Goal: Task Accomplishment & Management: Use online tool/utility

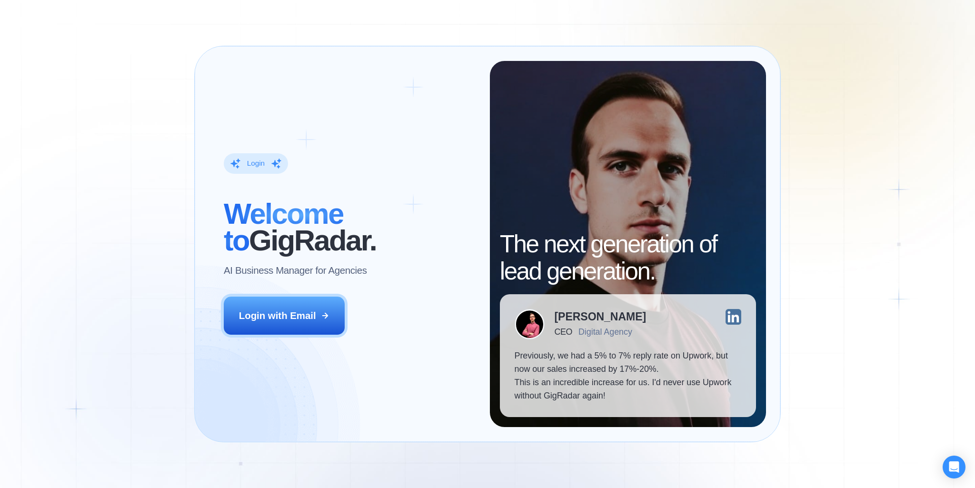
click at [217, 234] on div "Login ‍ Welcome to GigRadar. AI Business Manager for Agencies Login with Email" at bounding box center [349, 244] width 281 height 366
click at [115, 360] on div "Login ‍ Welcome to GigRadar. AI Business Manager for Agencies Login with Email …" at bounding box center [487, 244] width 975 height 488
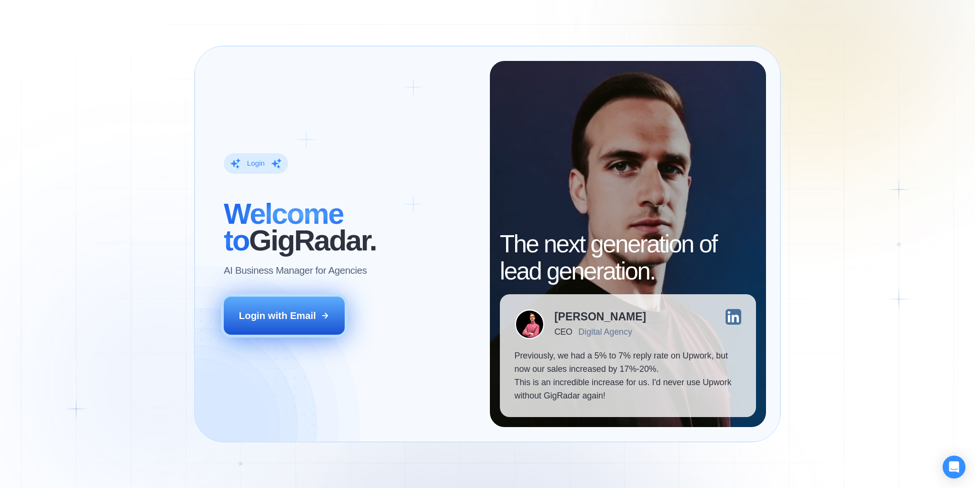
click at [292, 312] on div "Login with Email" at bounding box center [277, 315] width 77 height 13
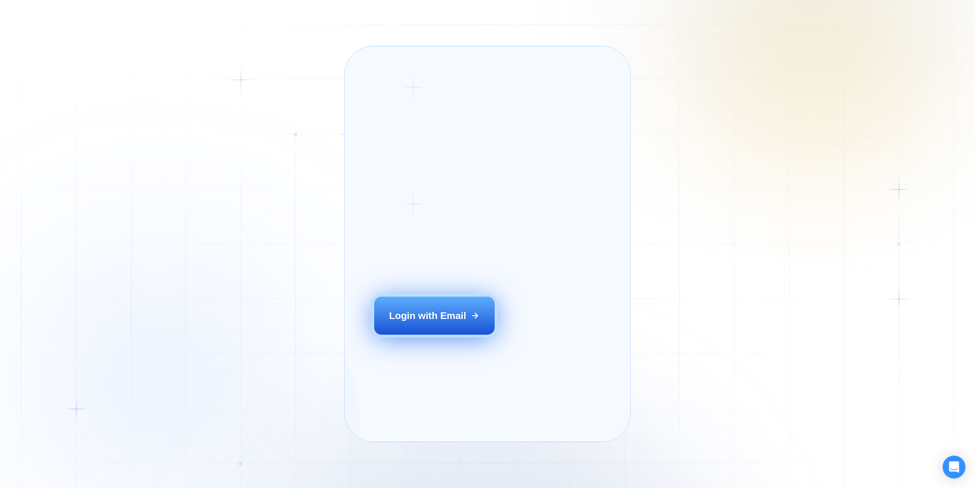
click at [405, 321] on button "Login with Email" at bounding box center [434, 316] width 120 height 38
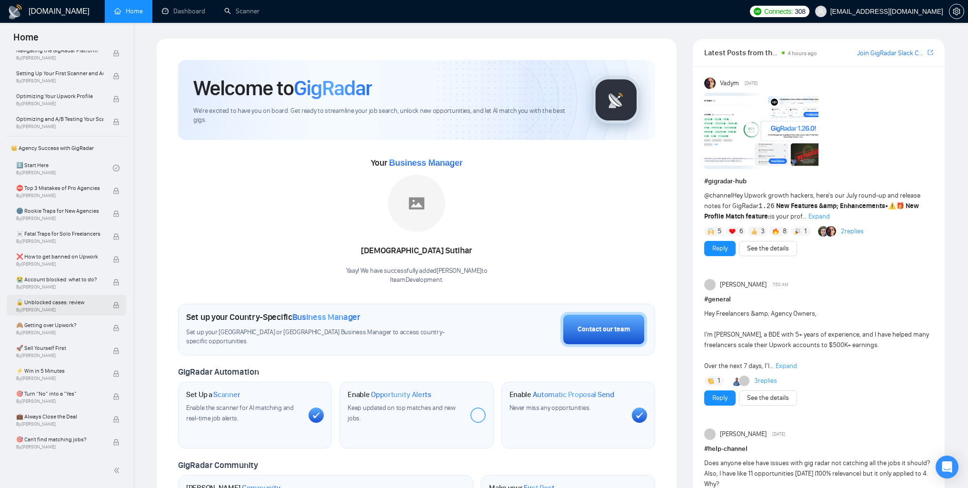
scroll to position [143, 0]
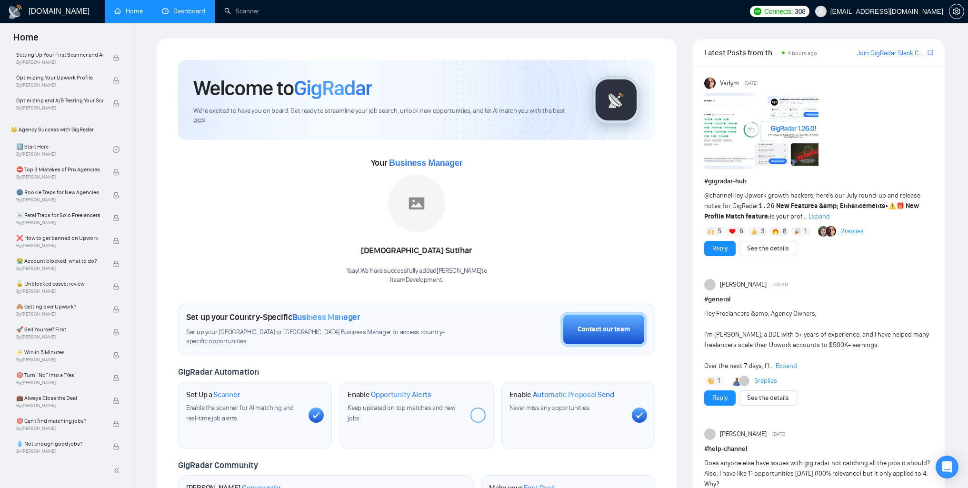
click at [193, 9] on link "Dashboard" at bounding box center [183, 11] width 43 height 8
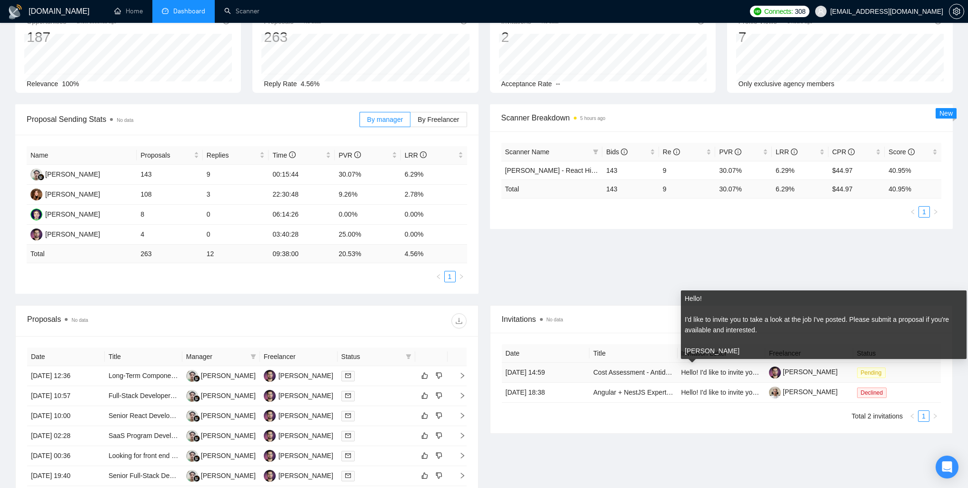
scroll to position [48, 0]
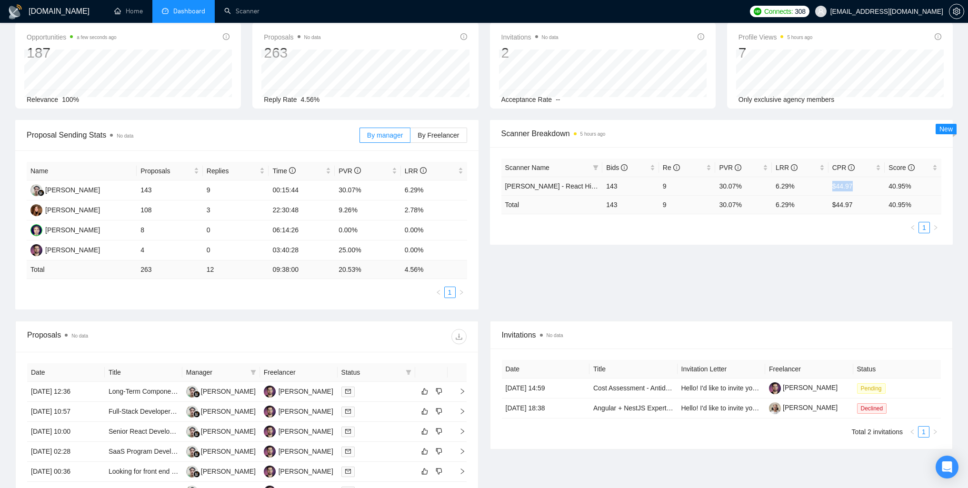
drag, startPoint x: 832, startPoint y: 186, endPoint x: 852, endPoint y: 183, distance: 19.7
click at [852, 183] on td "$44.97" at bounding box center [857, 186] width 57 height 19
click at [823, 260] on div "Proposal Sending Stats No data By manager By Freelancer Name Proposals Replies …" at bounding box center [484, 220] width 949 height 201
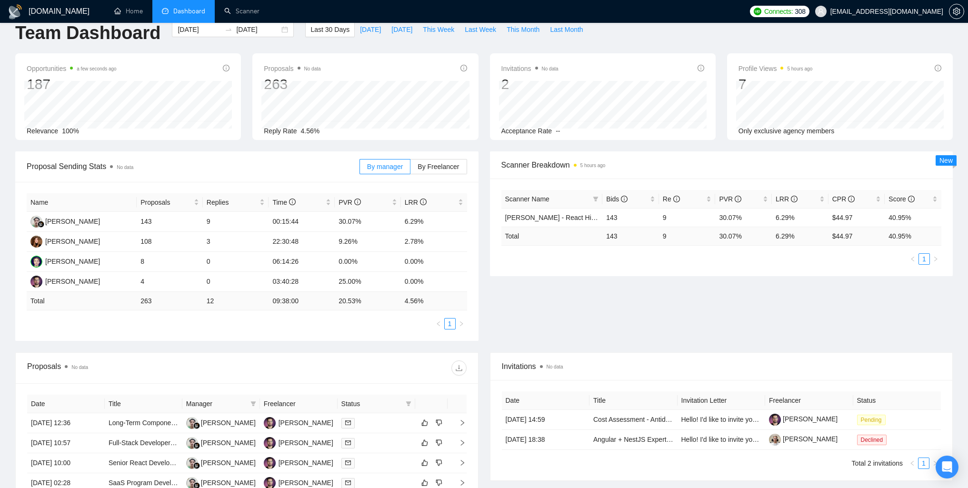
scroll to position [0, 0]
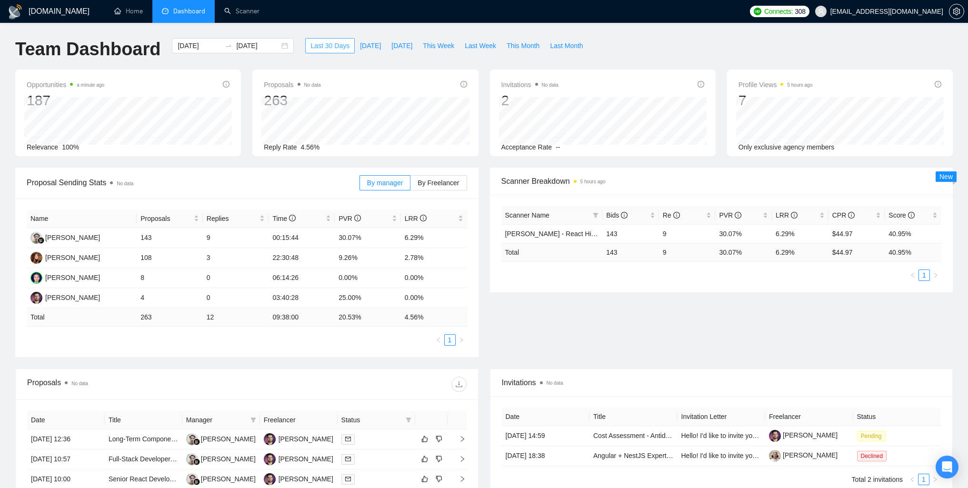
click at [318, 43] on span "Last 30 Days" at bounding box center [330, 45] width 39 height 10
click at [266, 42] on input "[DATE]" at bounding box center [257, 45] width 43 height 10
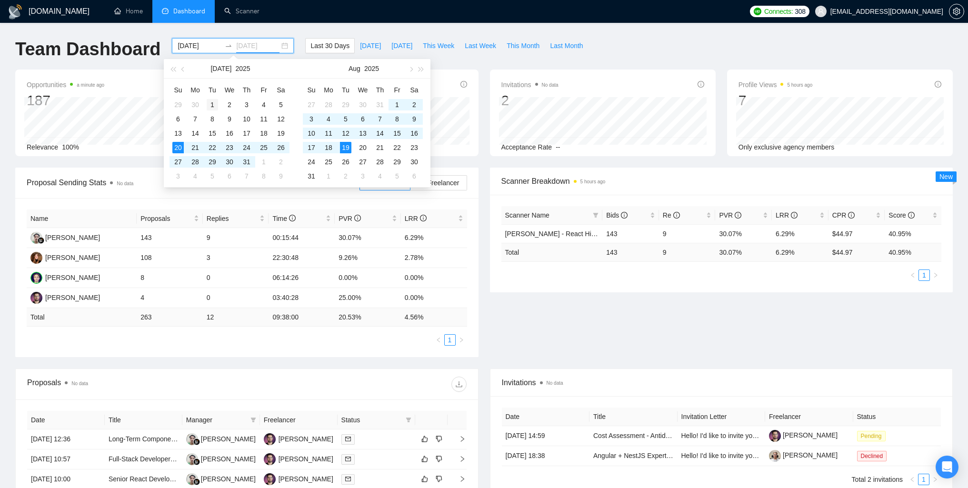
type input "[DATE]"
click at [211, 101] on div "1" at bounding box center [212, 104] width 11 height 11
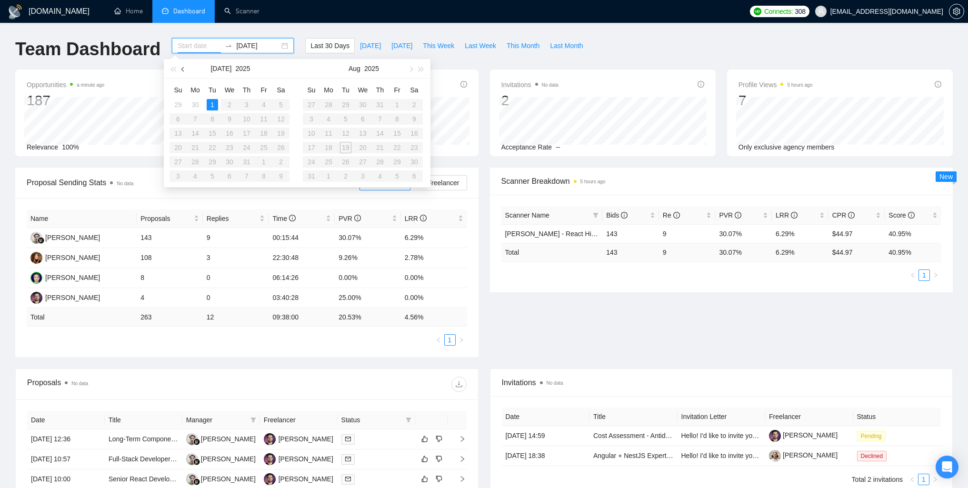
click at [179, 68] on button "button" at bounding box center [183, 68] width 10 height 19
click at [174, 101] on div "1" at bounding box center [177, 104] width 11 height 11
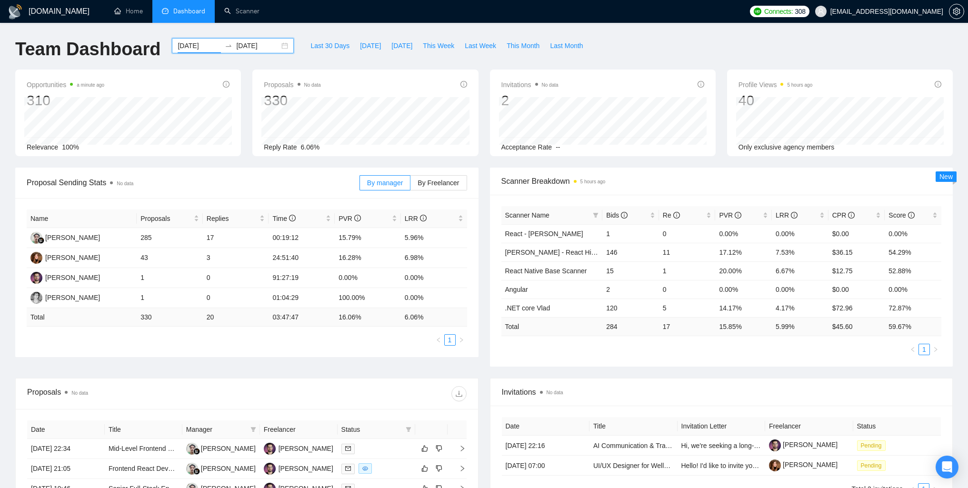
click at [275, 47] on div "[DATE] [DATE]" at bounding box center [233, 45] width 122 height 15
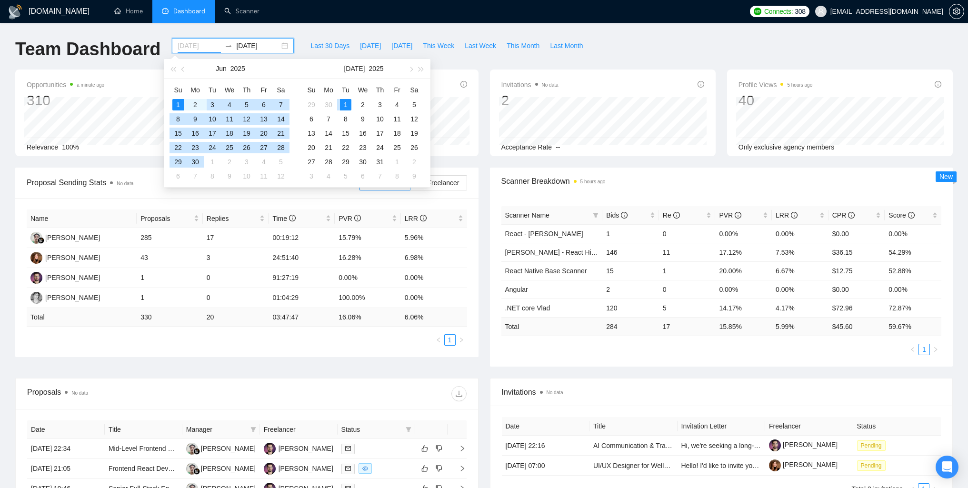
type input "[DATE]"
click at [180, 102] on div "1" at bounding box center [177, 104] width 11 height 11
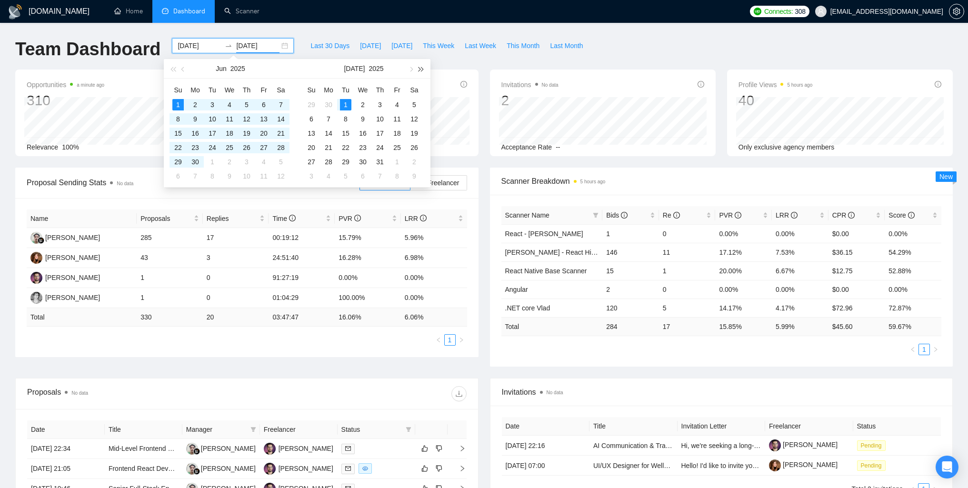
click at [419, 70] on span "button" at bounding box center [421, 69] width 5 height 5
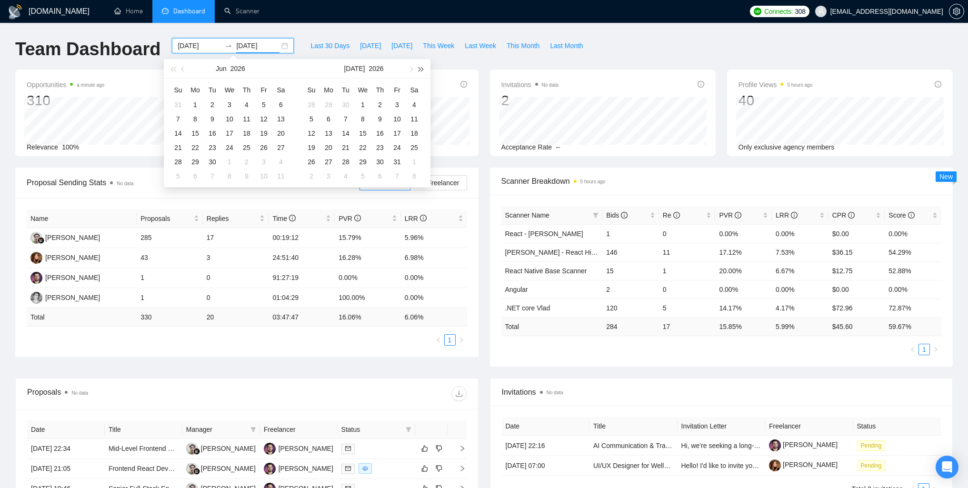
click at [419, 70] on span "button" at bounding box center [421, 69] width 5 height 5
click at [170, 70] on button "button" at bounding box center [173, 68] width 10 height 19
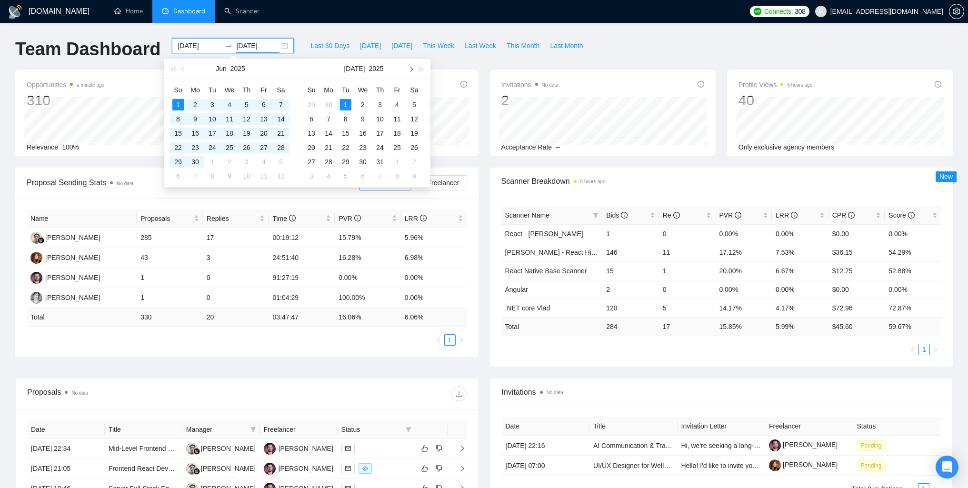
click at [411, 69] on span "button" at bounding box center [410, 69] width 5 height 5
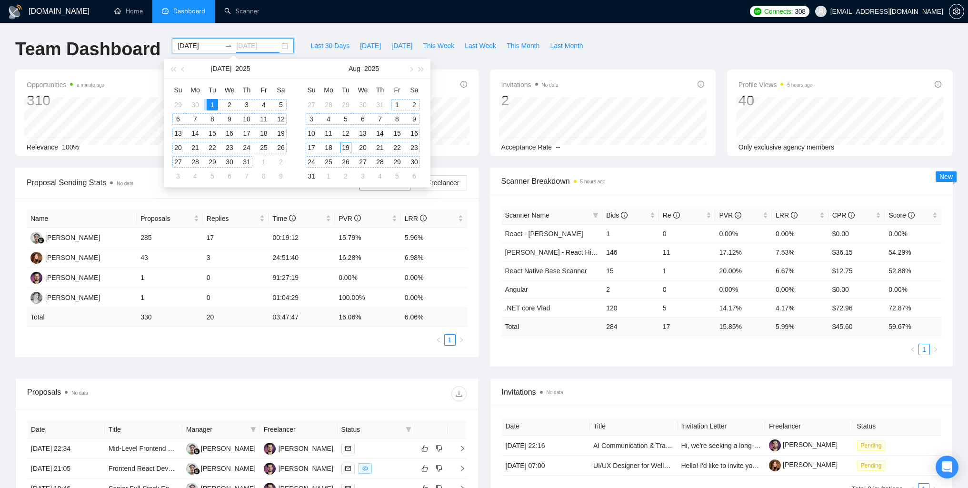
type input "[DATE]"
click at [347, 147] on div "19" at bounding box center [345, 147] width 11 height 11
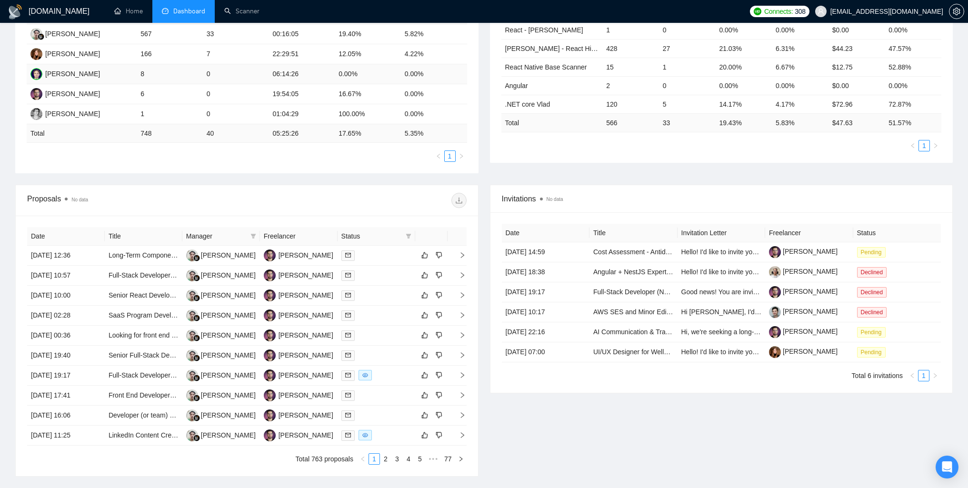
scroll to position [48, 0]
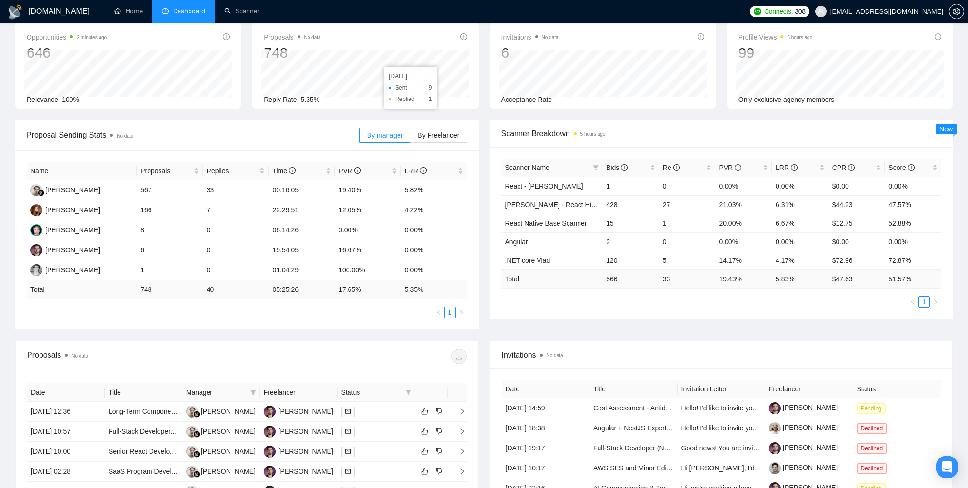
click at [467, 110] on div "Opportunities 2 minutes ago 646 [DATE] Relevant 3 Relevance 100% Proposals No d…" at bounding box center [484, 71] width 949 height 98
drag, startPoint x: 140, startPoint y: 189, endPoint x: 173, endPoint y: 189, distance: 32.4
click at [173, 189] on td "567" at bounding box center [170, 190] width 66 height 20
click at [197, 216] on td "166" at bounding box center [170, 210] width 66 height 20
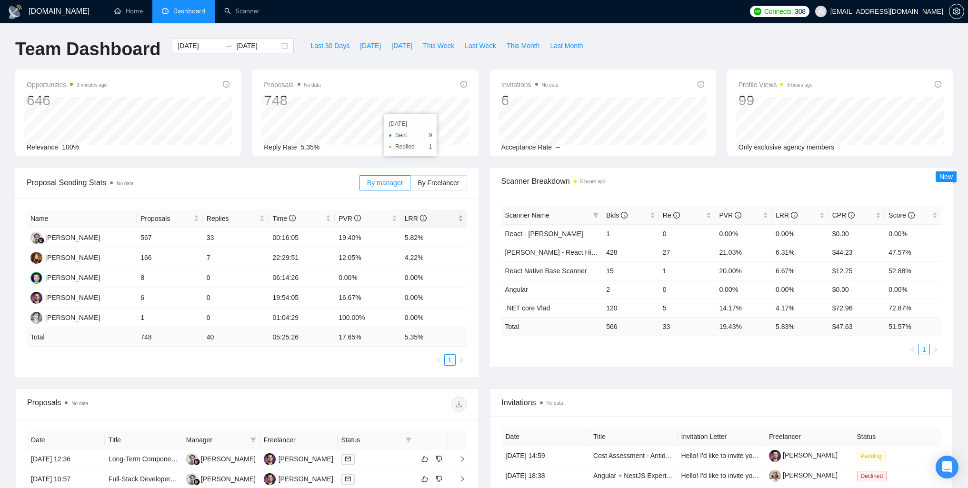
click at [440, 219] on span "LRR" at bounding box center [430, 218] width 51 height 10
click at [452, 214] on span "LRR" at bounding box center [430, 218] width 51 height 10
drag, startPoint x: 404, startPoint y: 239, endPoint x: 427, endPoint y: 239, distance: 23.3
click at [427, 239] on td "5.82%" at bounding box center [434, 238] width 66 height 20
click at [441, 239] on td "5.82%" at bounding box center [434, 238] width 66 height 20
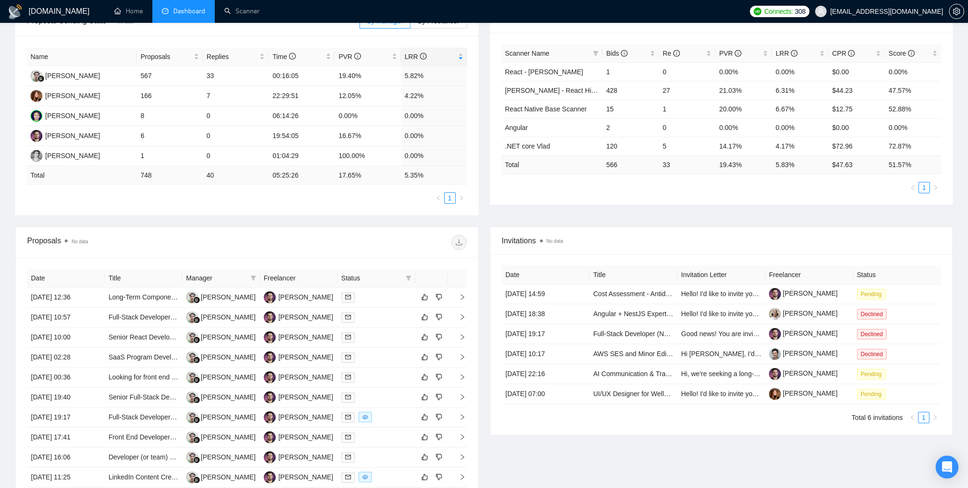
scroll to position [238, 0]
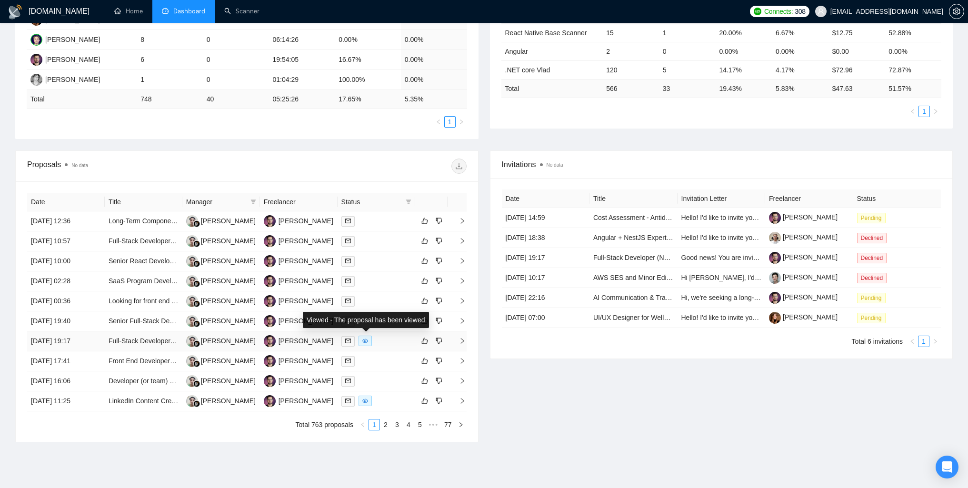
click at [367, 341] on icon "eye" at bounding box center [365, 341] width 6 height 6
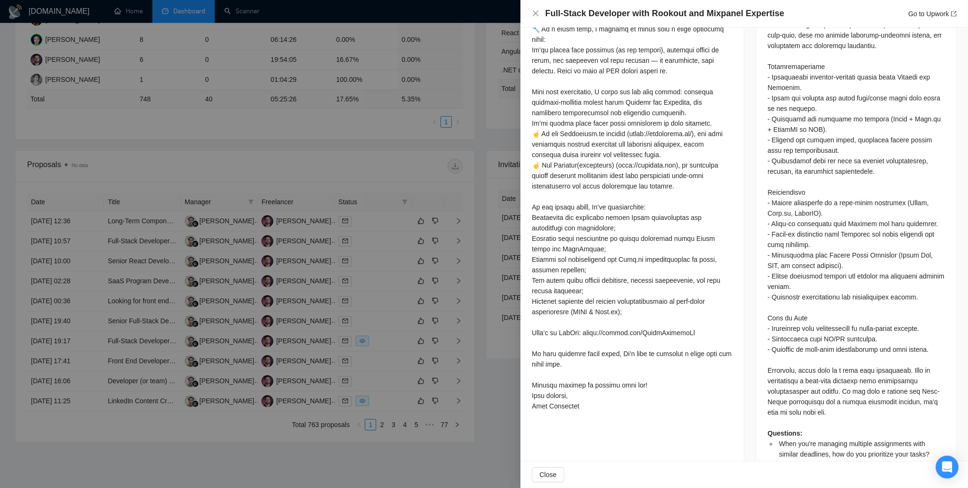
scroll to position [502, 0]
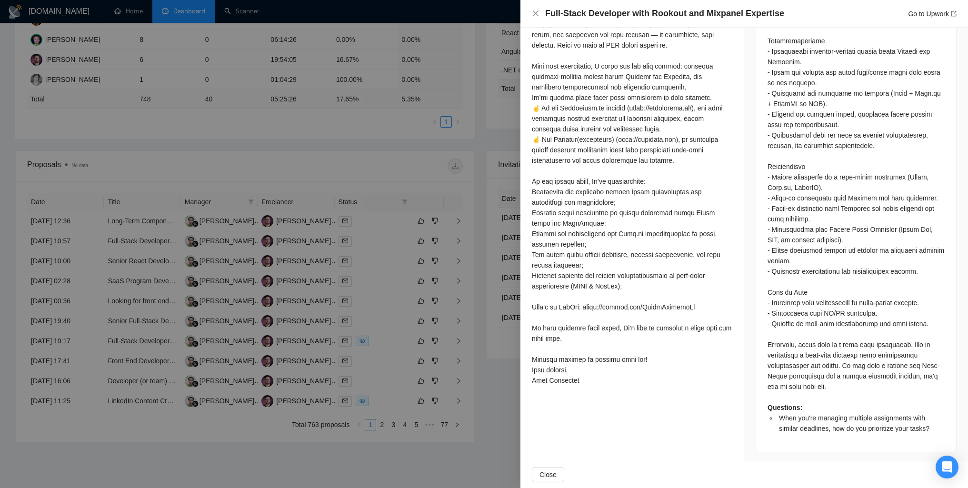
drag, startPoint x: 330, startPoint y: 325, endPoint x: 352, endPoint y: 351, distance: 33.7
click at [330, 326] on div at bounding box center [484, 244] width 968 height 488
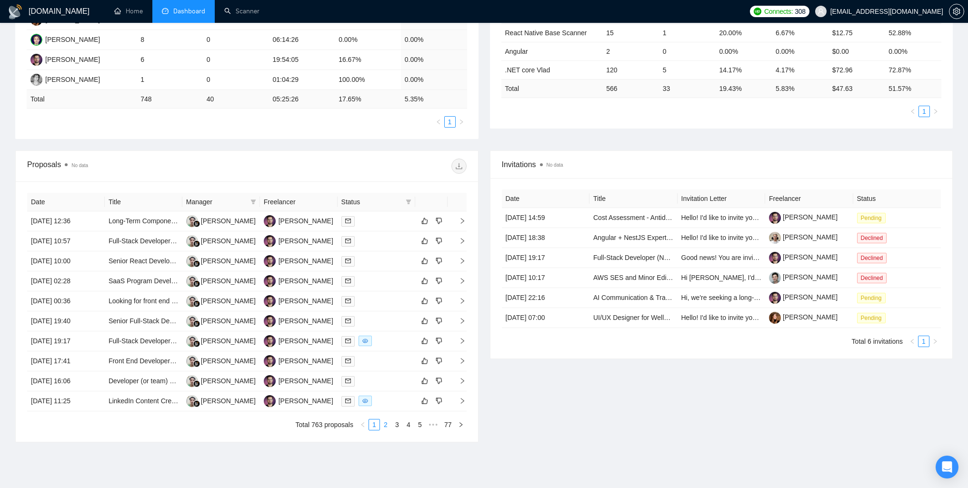
click at [384, 424] on link "2" at bounding box center [386, 425] width 10 height 10
click at [394, 426] on link "3" at bounding box center [397, 425] width 10 height 10
click at [412, 425] on link "4" at bounding box center [408, 425] width 10 height 10
click at [409, 424] on link "5" at bounding box center [408, 425] width 10 height 10
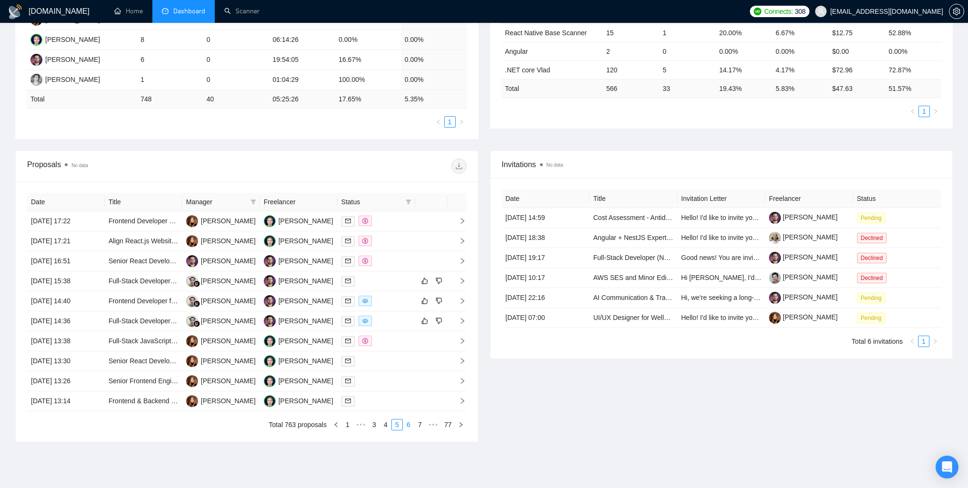
click at [411, 423] on link "6" at bounding box center [408, 425] width 10 height 10
click at [349, 426] on link "1" at bounding box center [347, 425] width 10 height 10
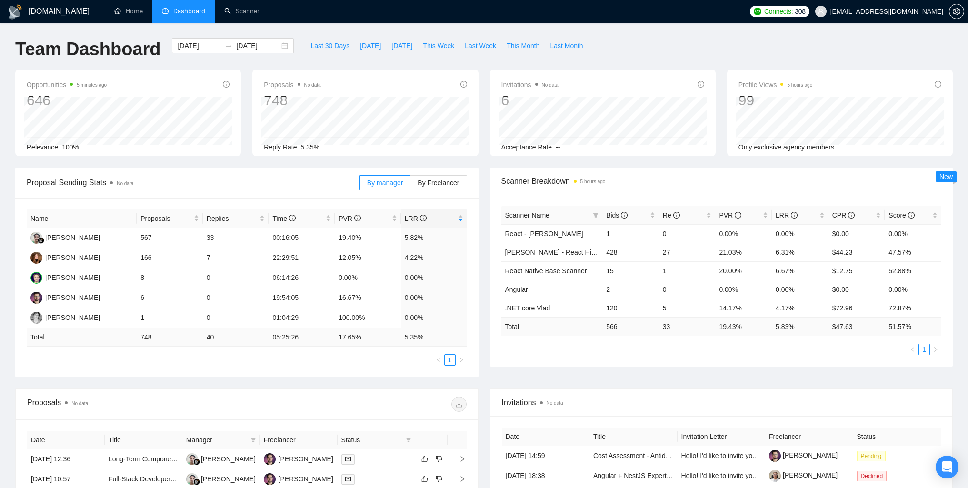
click at [241, 380] on div "Proposal Sending Stats No data By manager By Freelancer Name Proposals Replies …" at bounding box center [484, 278] width 949 height 221
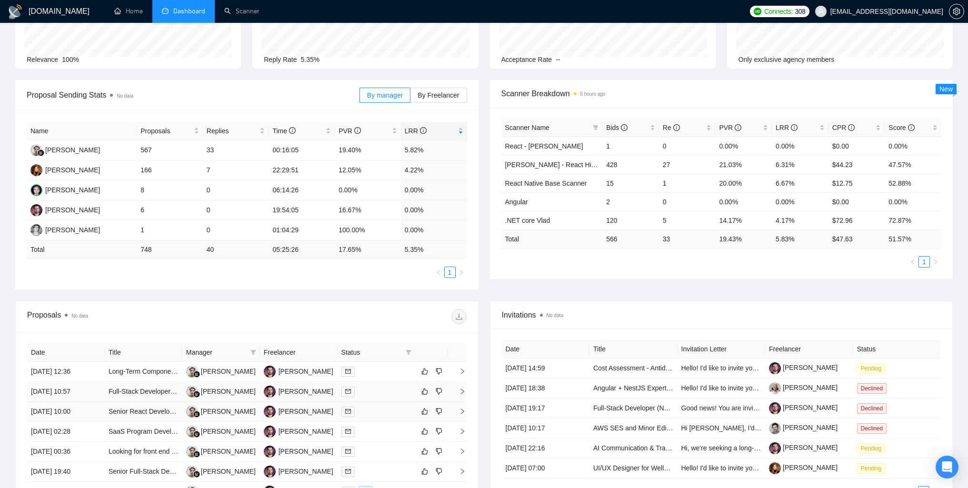
scroll to position [190, 0]
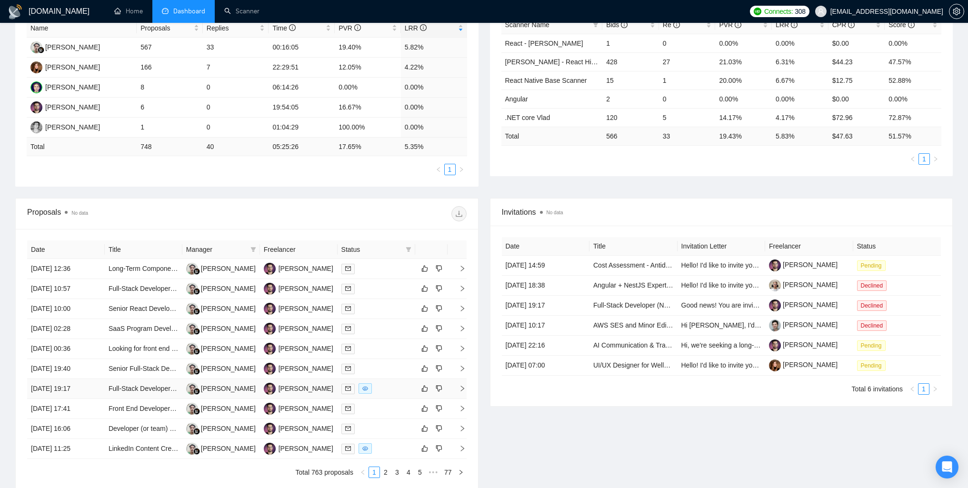
click at [367, 385] on span at bounding box center [365, 388] width 13 height 10
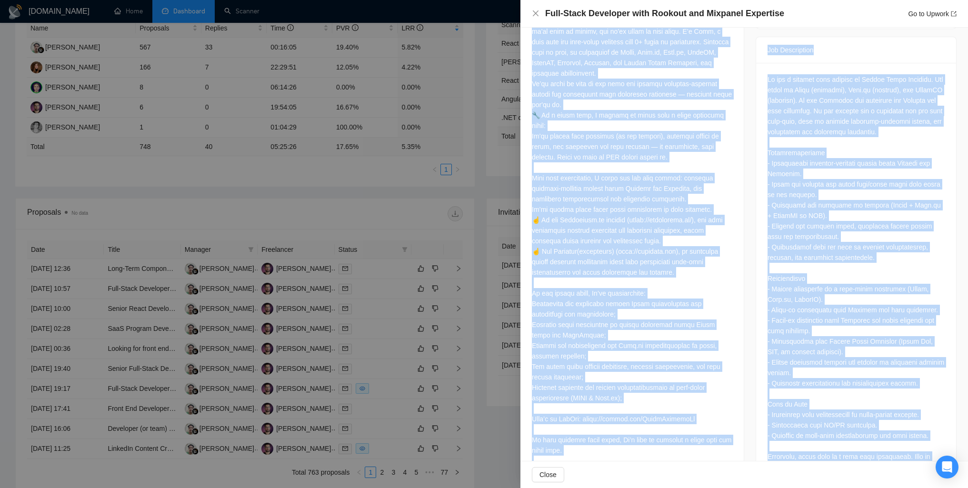
scroll to position [502, 0]
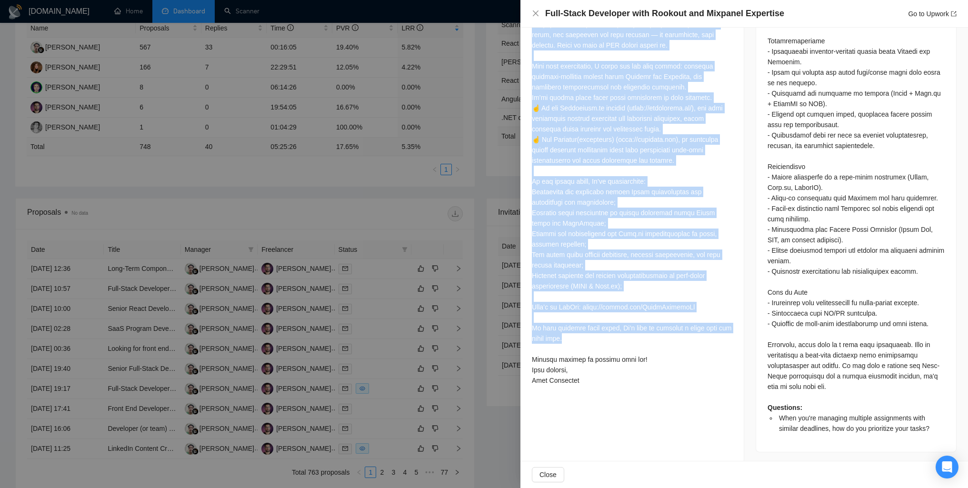
drag, startPoint x: 532, startPoint y: 88, endPoint x: 671, endPoint y: 319, distance: 269.0
click at [671, 319] on div at bounding box center [632, 145] width 200 height 482
copy div "Loremips dolorsita-consec, adipi-elits doeiusmod tem’i utla — etd ma’al enim ad…"
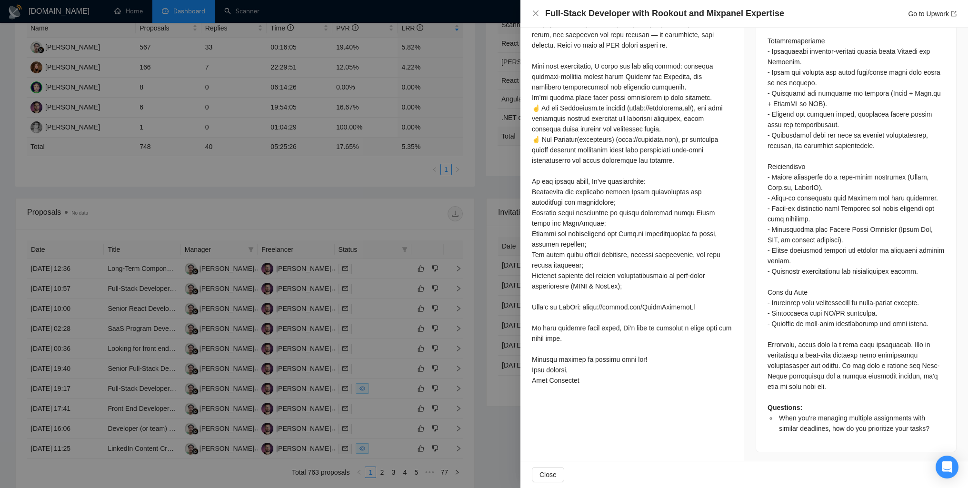
click at [342, 301] on div at bounding box center [484, 244] width 968 height 488
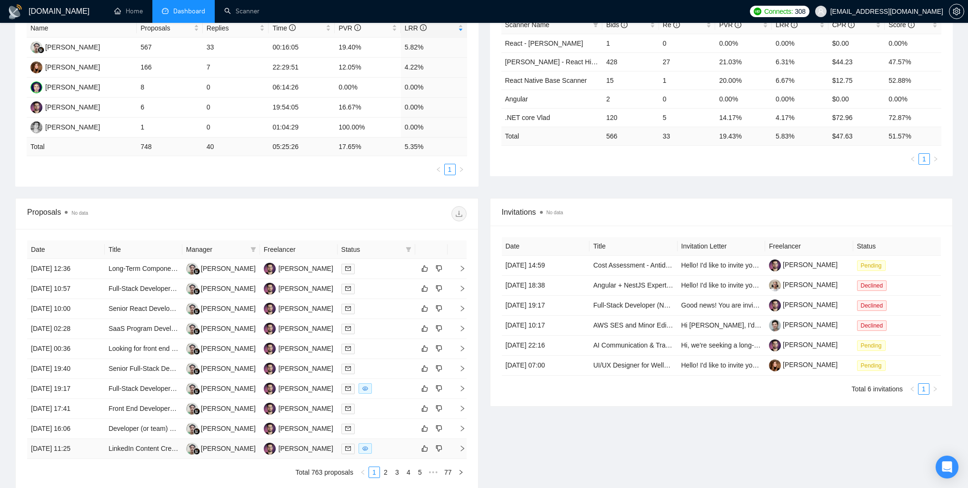
click at [367, 450] on icon "eye" at bounding box center [365, 448] width 6 height 4
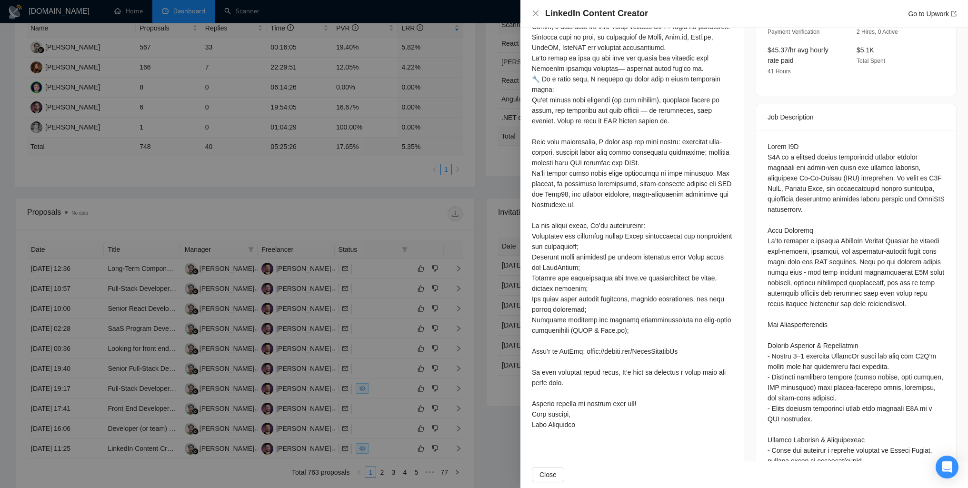
scroll to position [311, 0]
click at [290, 229] on div at bounding box center [484, 244] width 968 height 488
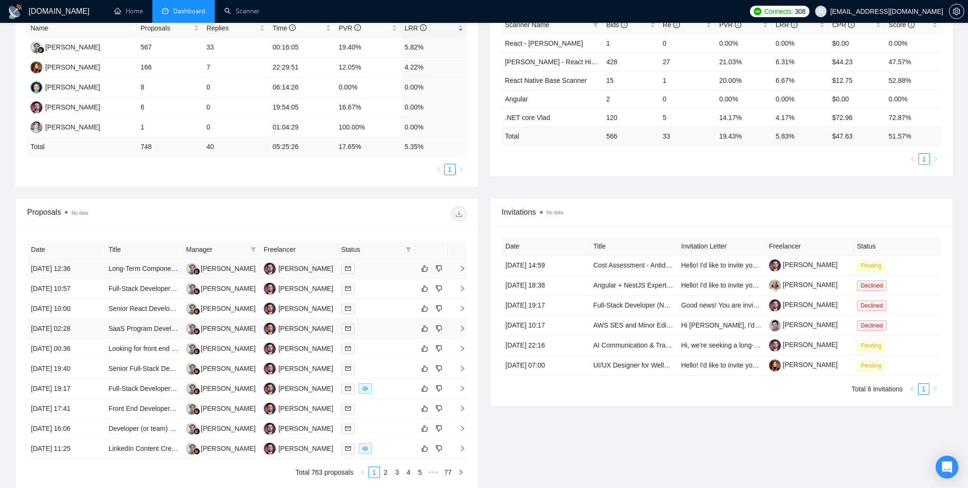
scroll to position [238, 0]
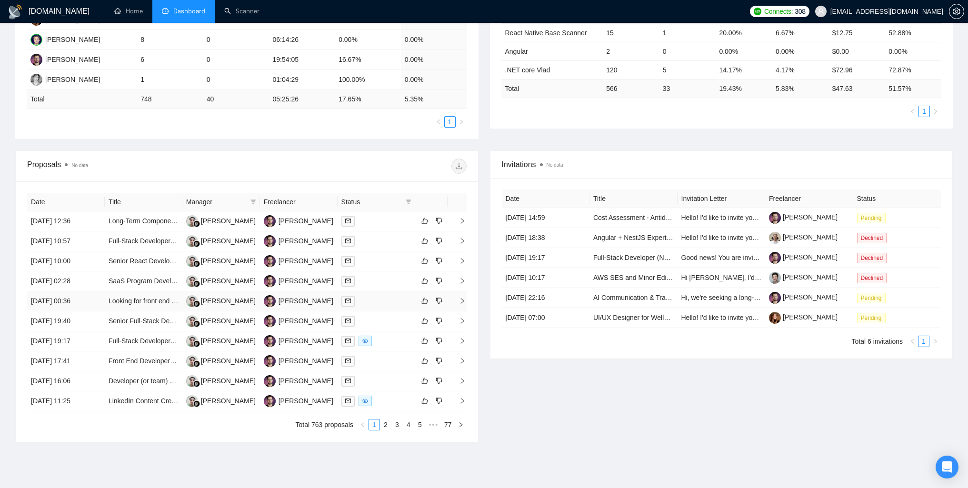
drag, startPoint x: 30, startPoint y: 220, endPoint x: 115, endPoint y: 306, distance: 121.6
click at [108, 306] on tbody "[DATE] 12:36 Long-Term Component Development (React + Tailwind) [PERSON_NAME] […" at bounding box center [247, 311] width 440 height 200
click at [147, 169] on div "Proposals No data" at bounding box center [137, 166] width 220 height 15
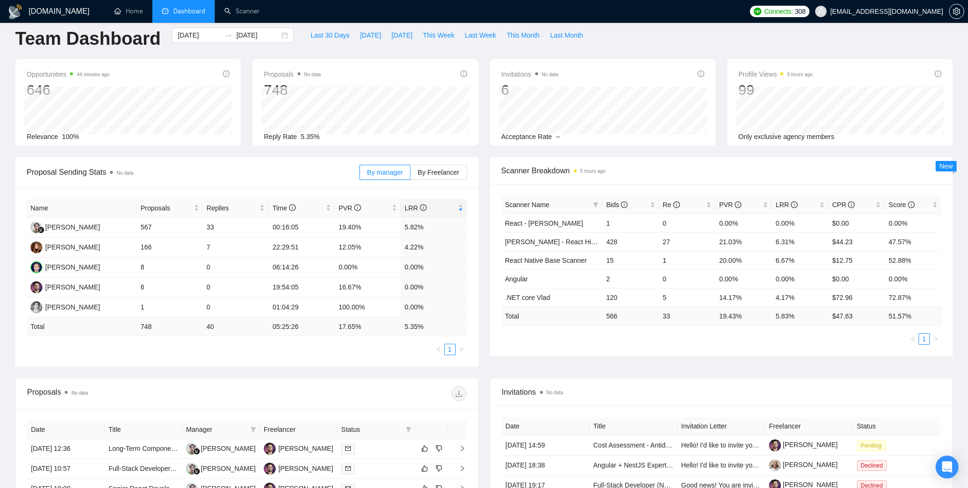
scroll to position [0, 0]
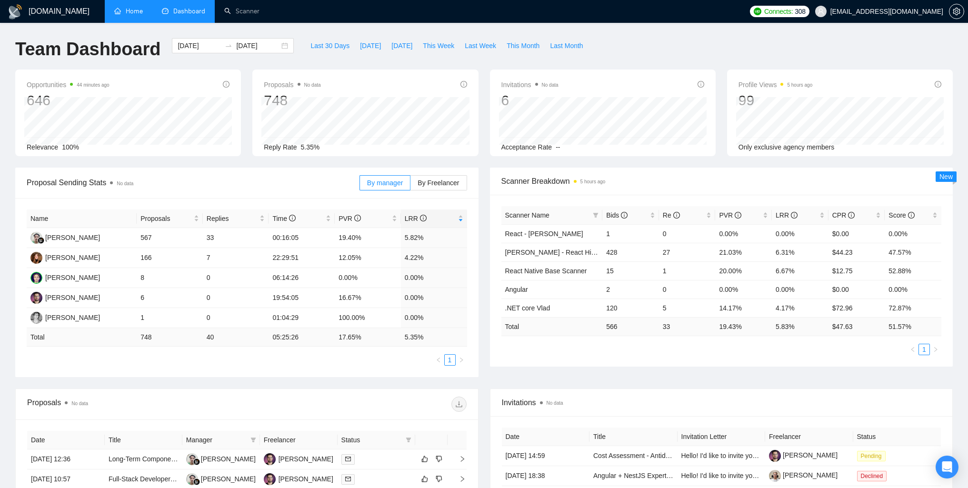
click at [138, 9] on link "Home" at bounding box center [128, 11] width 29 height 8
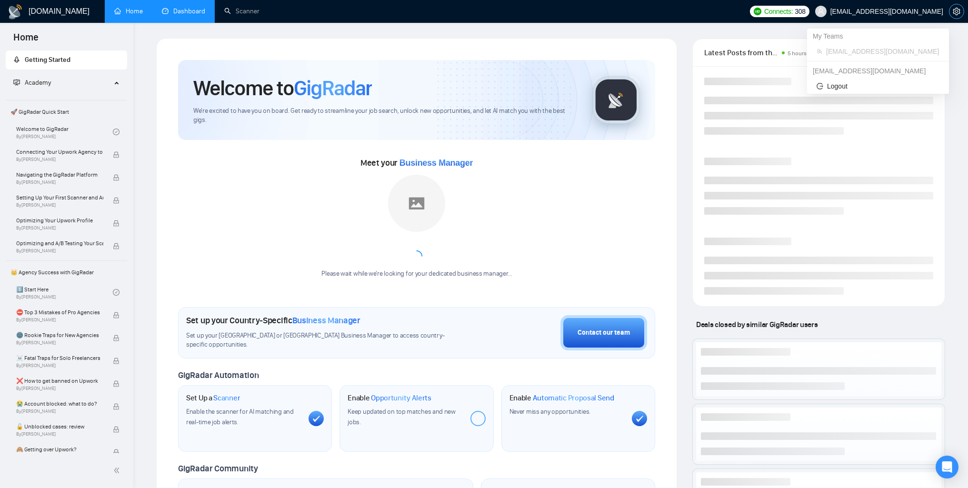
click at [956, 12] on icon "setting" at bounding box center [957, 12] width 8 height 8
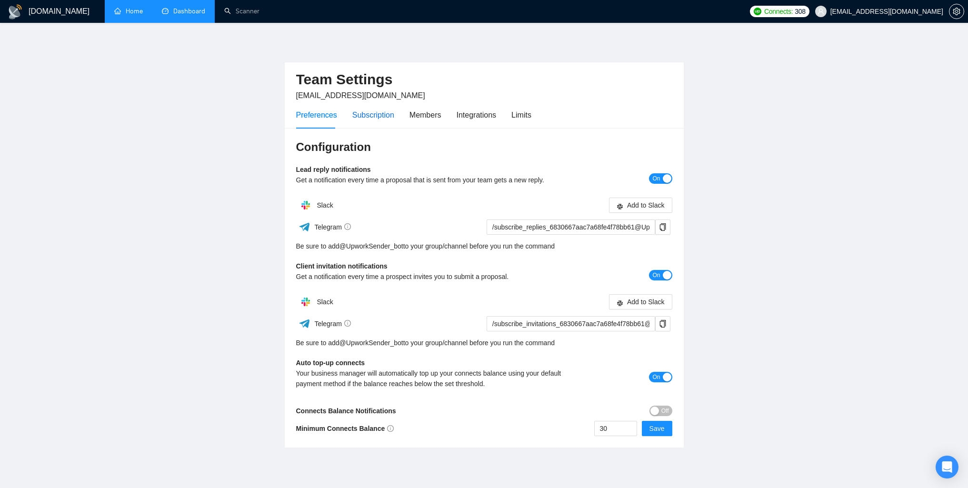
click at [354, 114] on div "Subscription" at bounding box center [373, 115] width 42 height 12
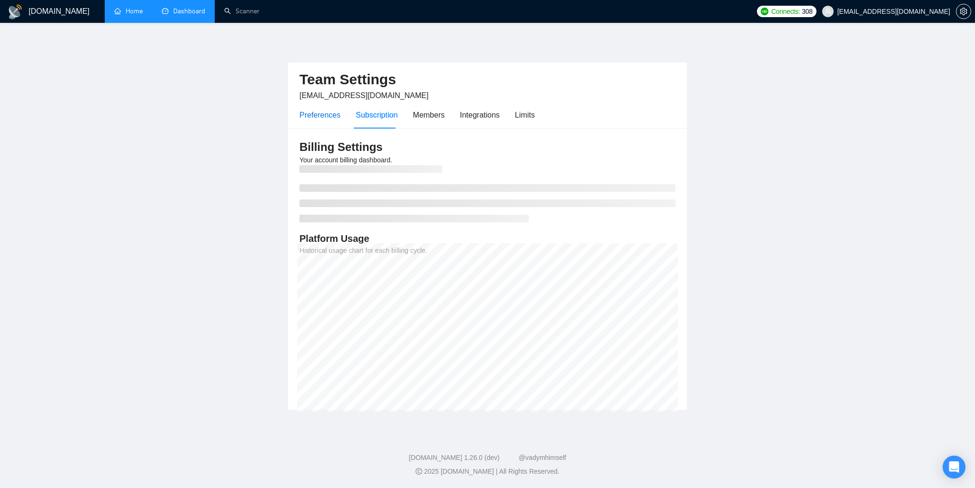
click at [320, 116] on div "Preferences" at bounding box center [320, 115] width 41 height 12
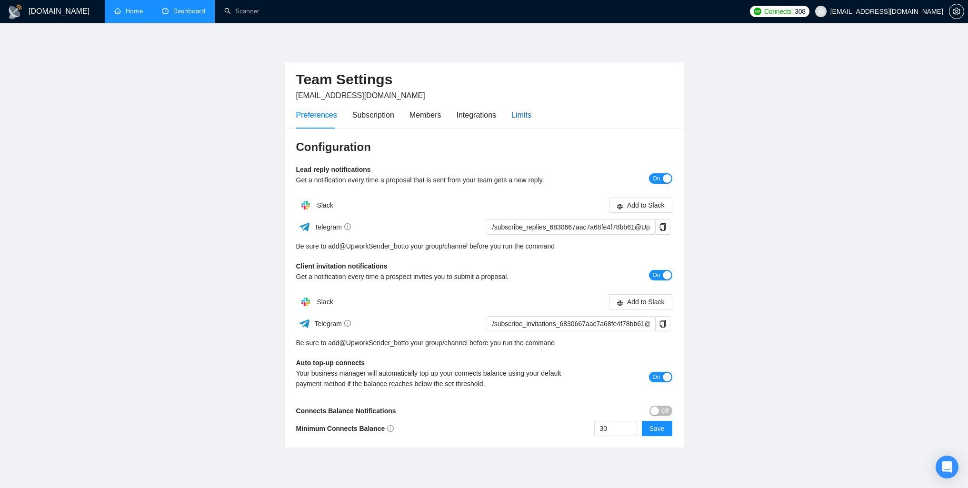
click at [525, 120] on div "Limits" at bounding box center [521, 115] width 20 height 12
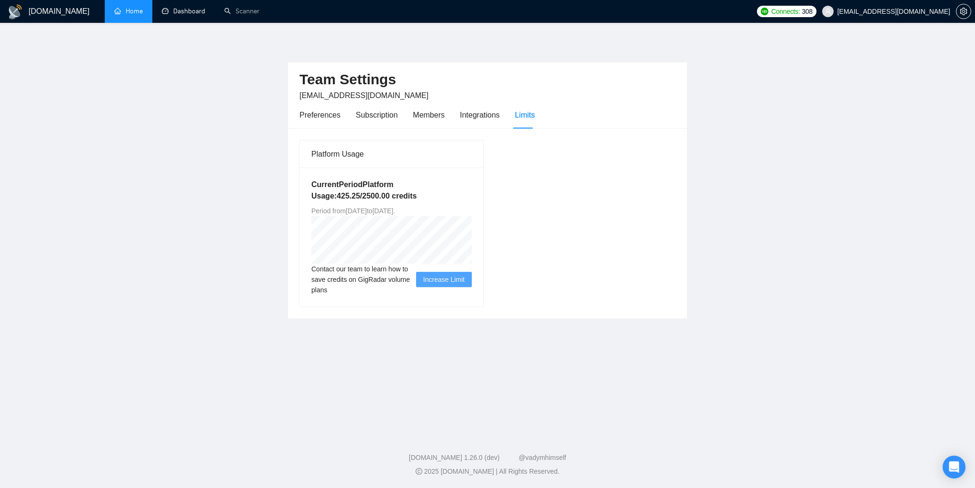
click at [138, 10] on link "Home" at bounding box center [128, 11] width 29 height 8
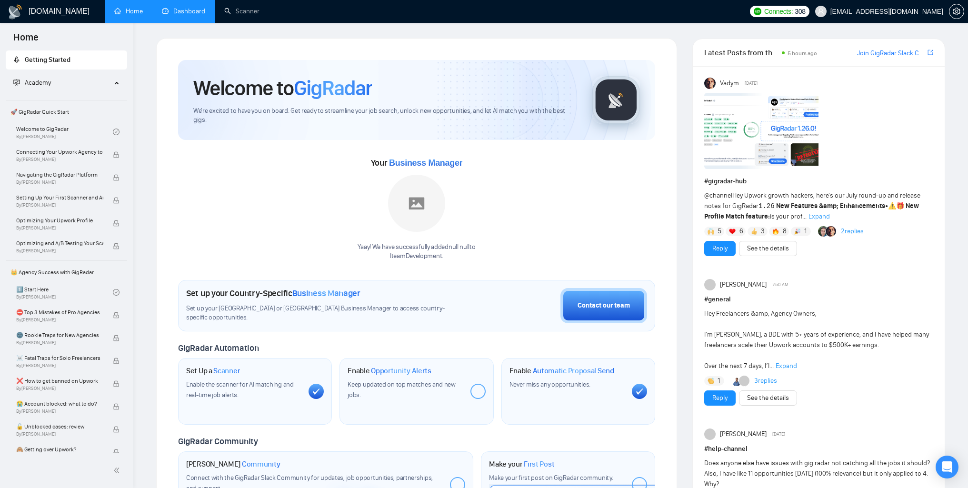
click at [194, 11] on link "Dashboard" at bounding box center [183, 11] width 43 height 8
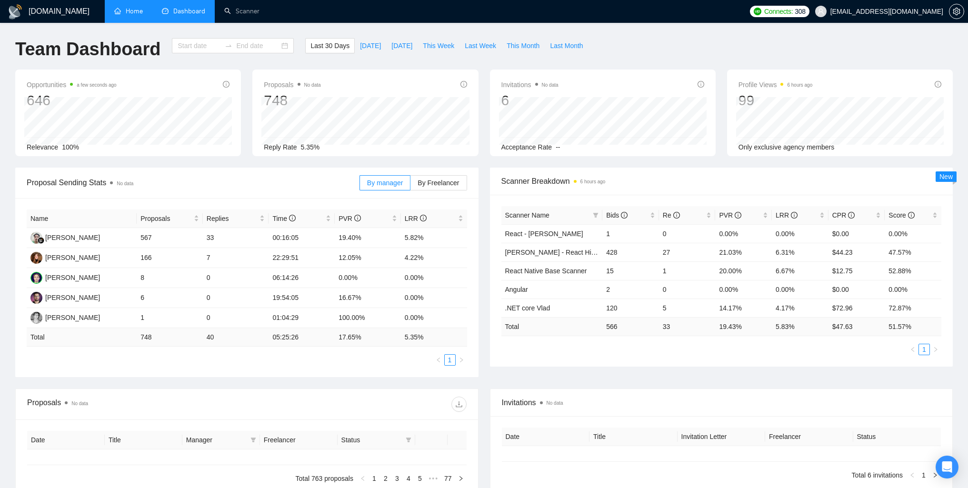
type input "[DATE]"
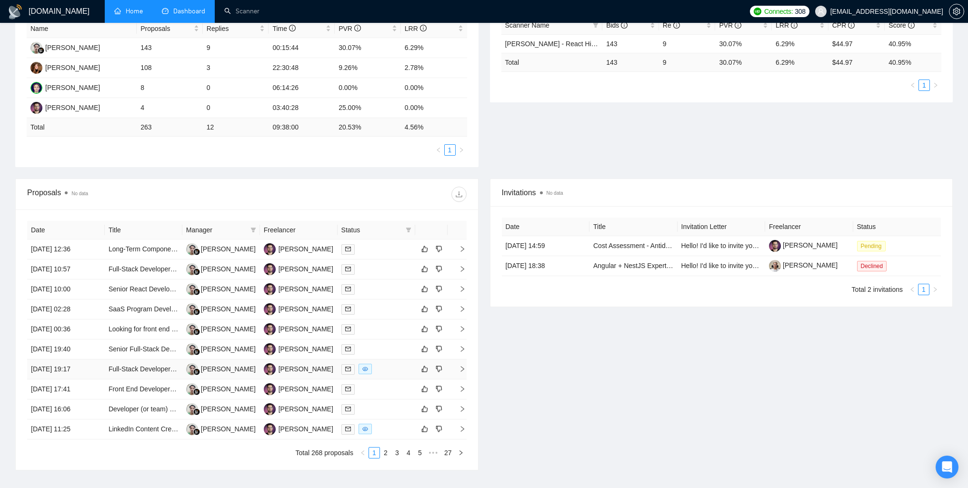
scroll to position [238, 0]
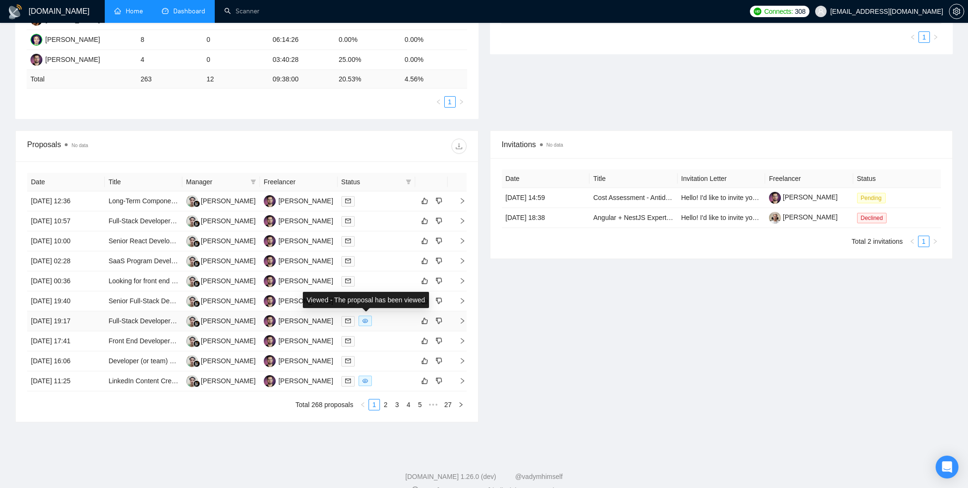
click at [364, 322] on icon "eye" at bounding box center [365, 321] width 6 height 6
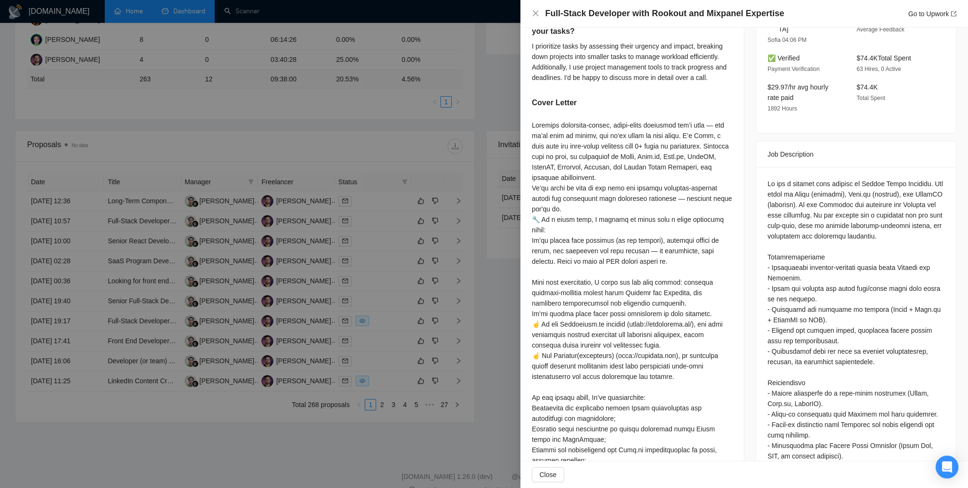
scroll to position [333, 0]
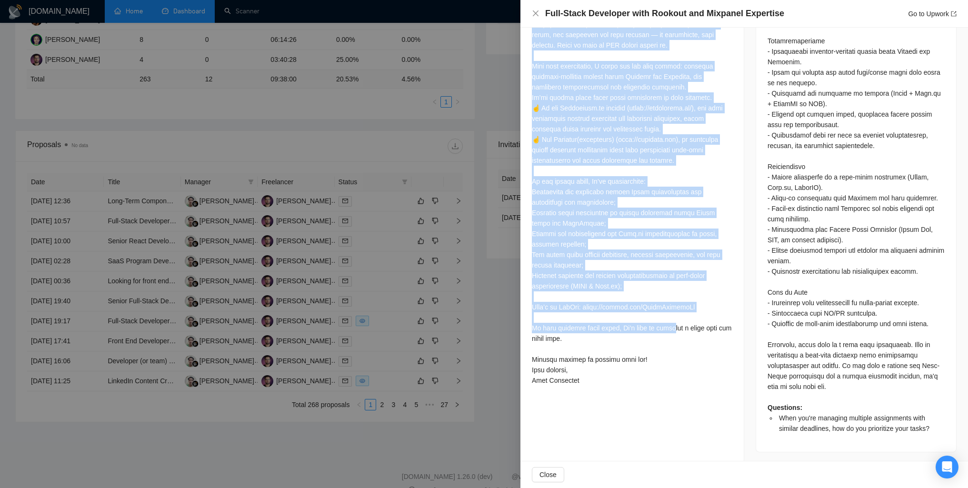
drag, startPoint x: 529, startPoint y: 64, endPoint x: 676, endPoint y: 304, distance: 281.7
click at [676, 304] on div "When you're managing multiple assignments with similar deadlines, how do you pr…" at bounding box center [632, 88] width 223 height 626
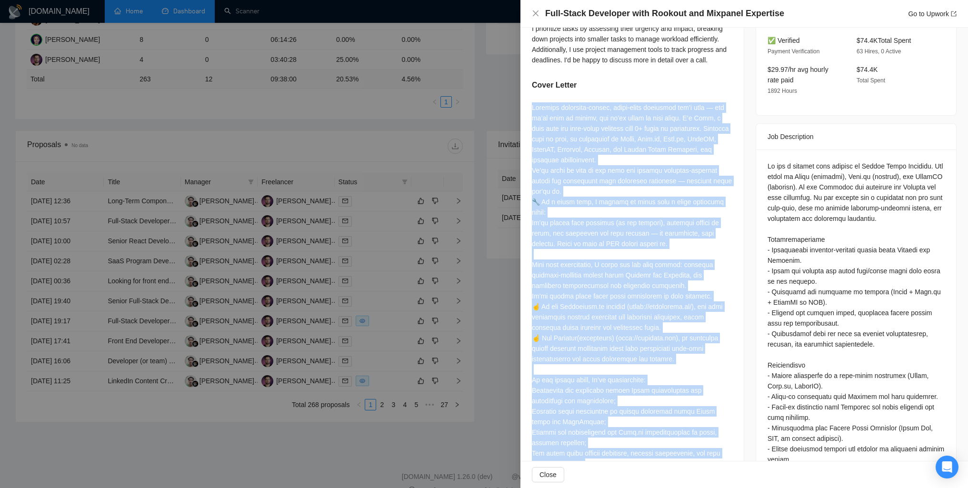
scroll to position [216, 0]
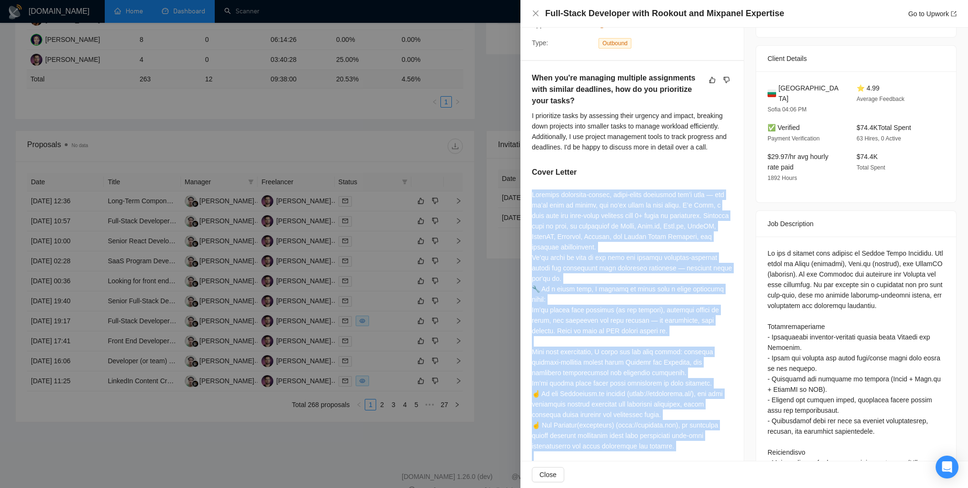
click at [657, 311] on div at bounding box center [632, 431] width 200 height 482
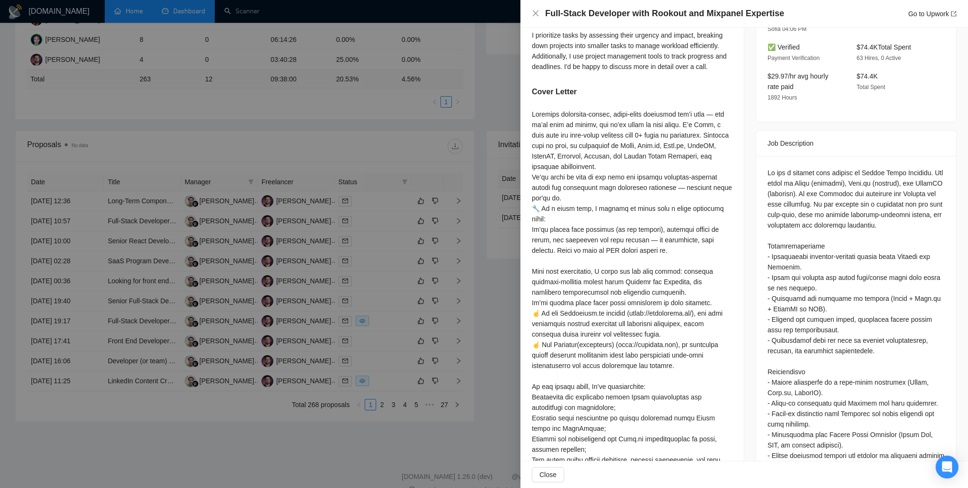
scroll to position [311, 0]
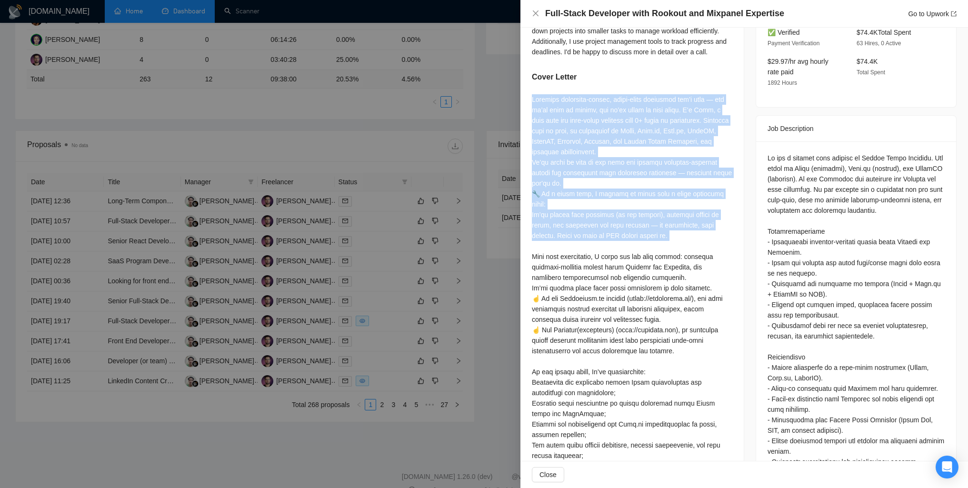
drag, startPoint x: 532, startPoint y: 90, endPoint x: 715, endPoint y: 220, distance: 224.3
click at [715, 220] on div at bounding box center [632, 335] width 200 height 482
drag, startPoint x: 594, startPoint y: 194, endPoint x: 540, endPoint y: 108, distance: 101.6
click at [594, 192] on div at bounding box center [632, 335] width 200 height 482
click at [531, 89] on div "When you're managing multiple assignments with similar deadlines, how do you pr…" at bounding box center [632, 279] width 223 height 626
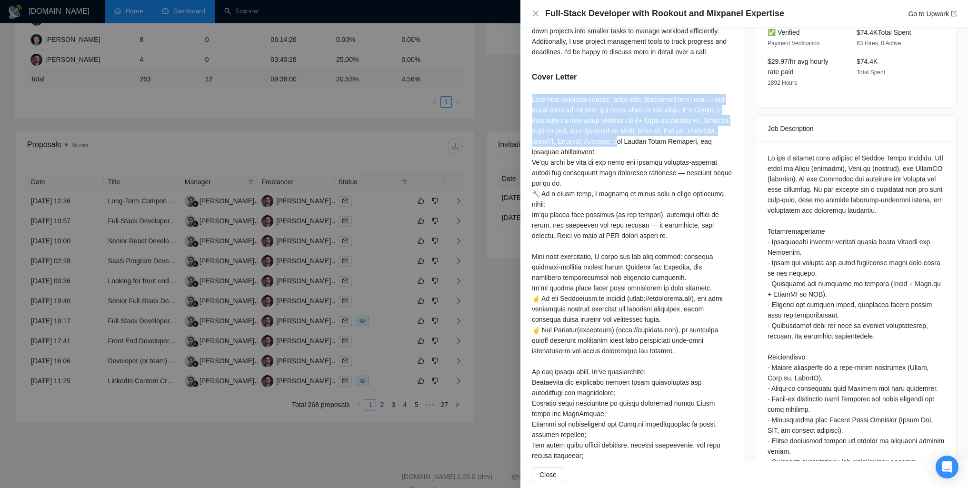
drag, startPoint x: 532, startPoint y: 88, endPoint x: 649, endPoint y: 133, distance: 125.8
click at [649, 133] on div at bounding box center [632, 335] width 200 height 482
drag, startPoint x: 648, startPoint y: 135, endPoint x: 632, endPoint y: 136, distance: 15.8
click at [647, 135] on div at bounding box center [632, 335] width 200 height 482
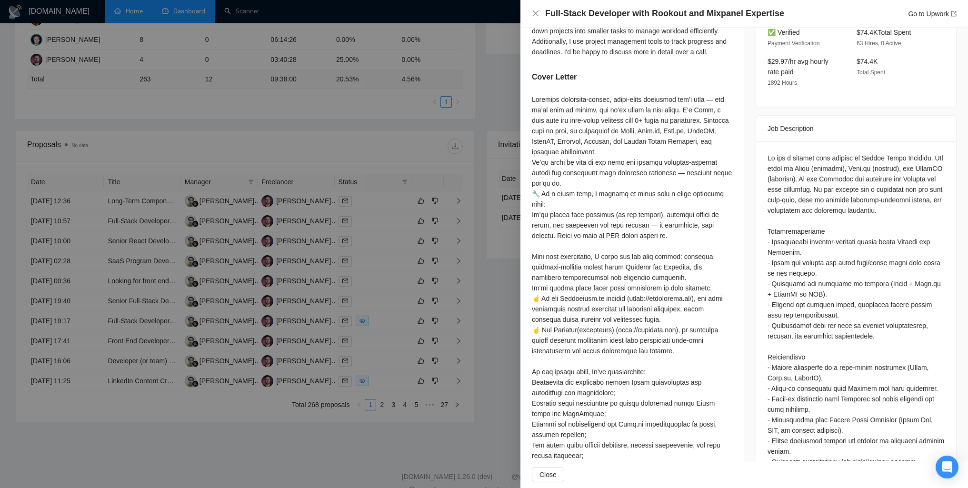
click at [611, 139] on div at bounding box center [632, 335] width 200 height 482
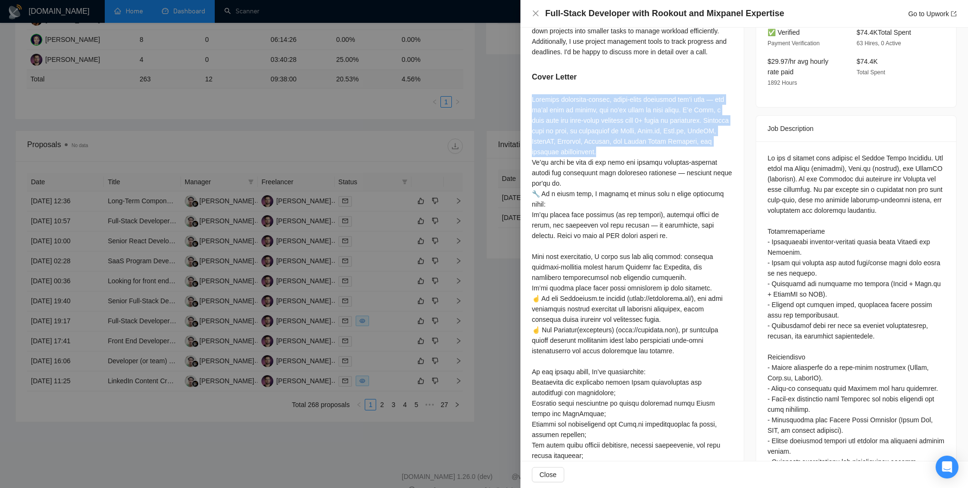
drag, startPoint x: 609, startPoint y: 142, endPoint x: 529, endPoint y: 86, distance: 97.9
click at [529, 86] on div "When you're managing multiple assignments with similar deadlines, how do you pr…" at bounding box center [632, 279] width 223 height 626
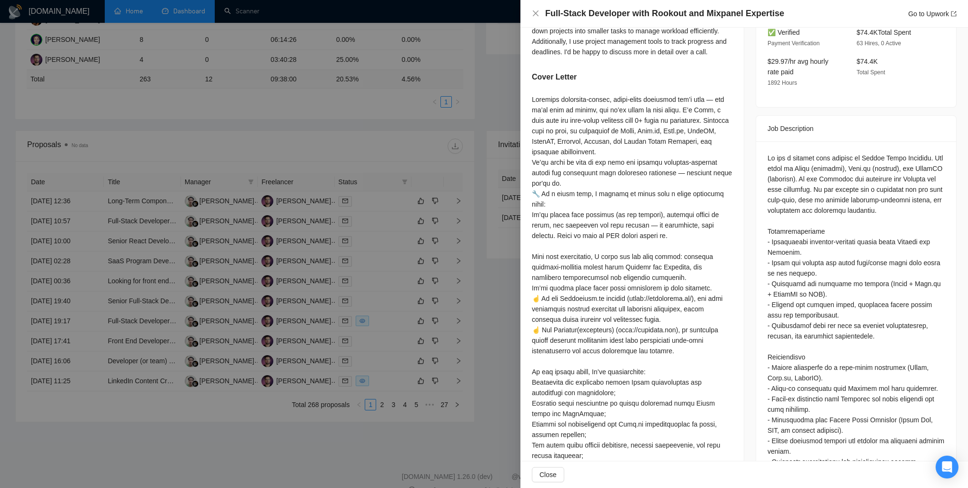
click at [646, 216] on div at bounding box center [632, 335] width 200 height 482
drag, startPoint x: 718, startPoint y: 110, endPoint x: 615, endPoint y: 103, distance: 103.5
click at [615, 103] on div at bounding box center [632, 335] width 200 height 482
click at [615, 130] on div at bounding box center [632, 335] width 200 height 482
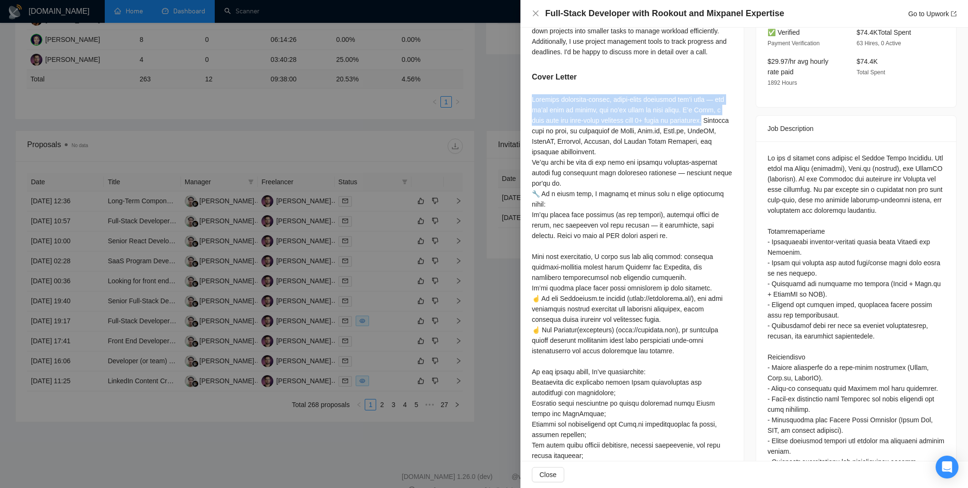
drag, startPoint x: 714, startPoint y: 109, endPoint x: 521, endPoint y: 81, distance: 195.8
click at [521, 81] on div "When you're managing multiple assignments with similar deadlines, how do you pr…" at bounding box center [632, 279] width 223 height 626
copy div "Building analytics-driven, cloud-based platforms isn’t easy — but we’ve done it…"
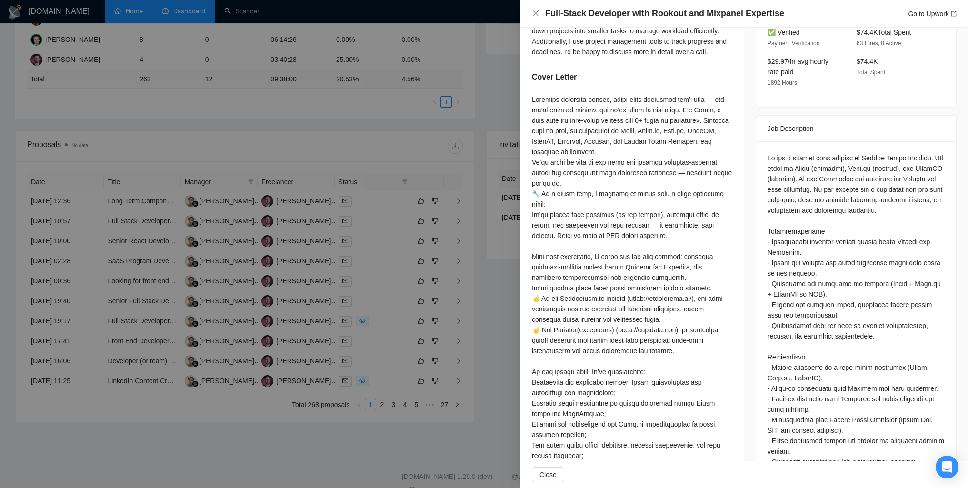
click at [684, 409] on div at bounding box center [632, 335] width 200 height 482
click at [858, 116] on div "Job Description" at bounding box center [856, 129] width 177 height 26
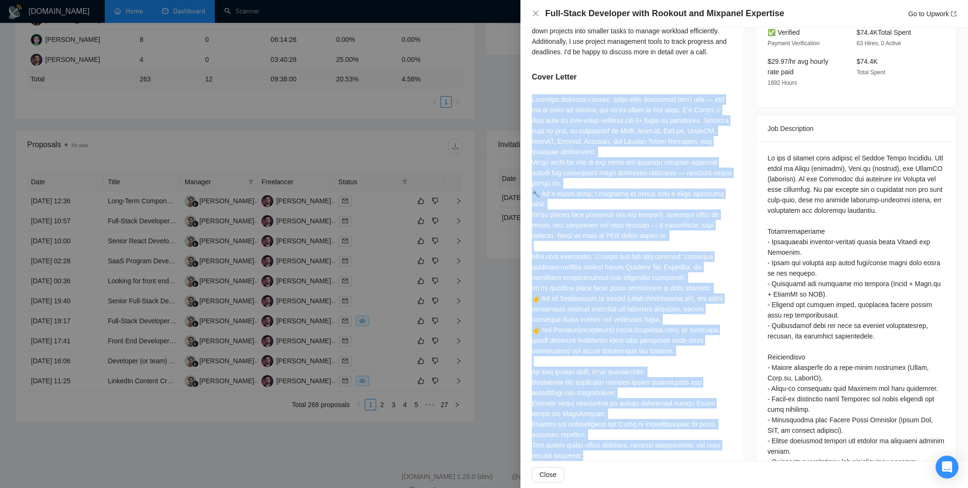
drag, startPoint x: 542, startPoint y: 88, endPoint x: 712, endPoint y: 431, distance: 382.5
click at [712, 435] on div "When you're managing multiple assignments with similar deadlines, how do you pr…" at bounding box center [632, 279] width 223 height 626
click at [672, 316] on div at bounding box center [632, 335] width 200 height 482
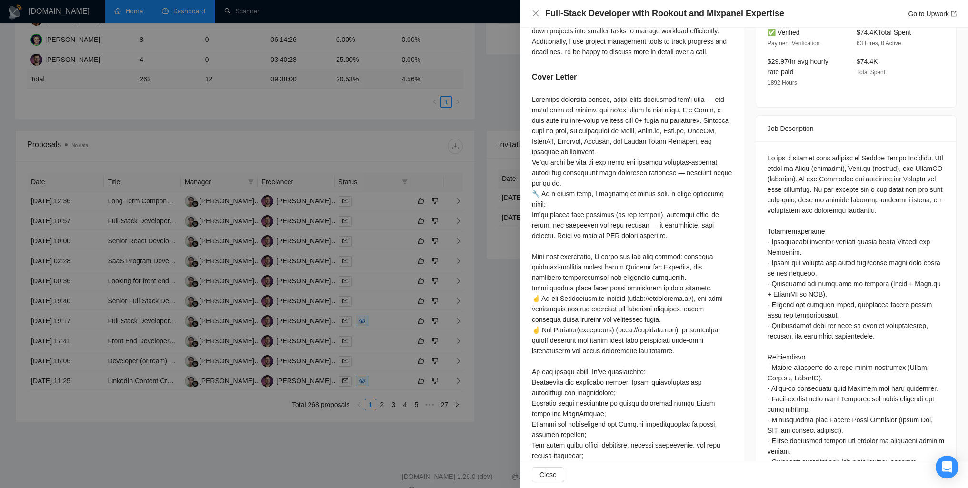
click at [560, 421] on div at bounding box center [632, 335] width 200 height 482
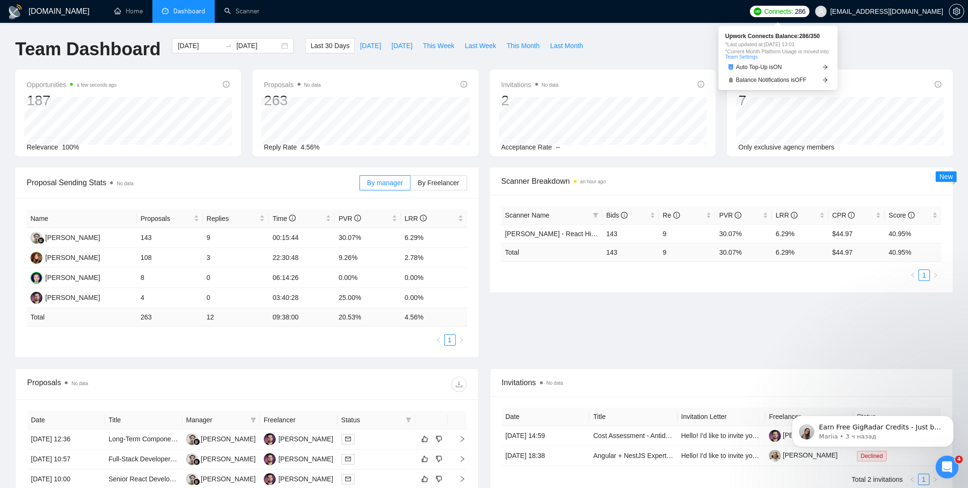
click at [785, 10] on span "Connects:" at bounding box center [778, 11] width 29 height 10
click at [957, 11] on icon "setting" at bounding box center [957, 12] width 8 height 8
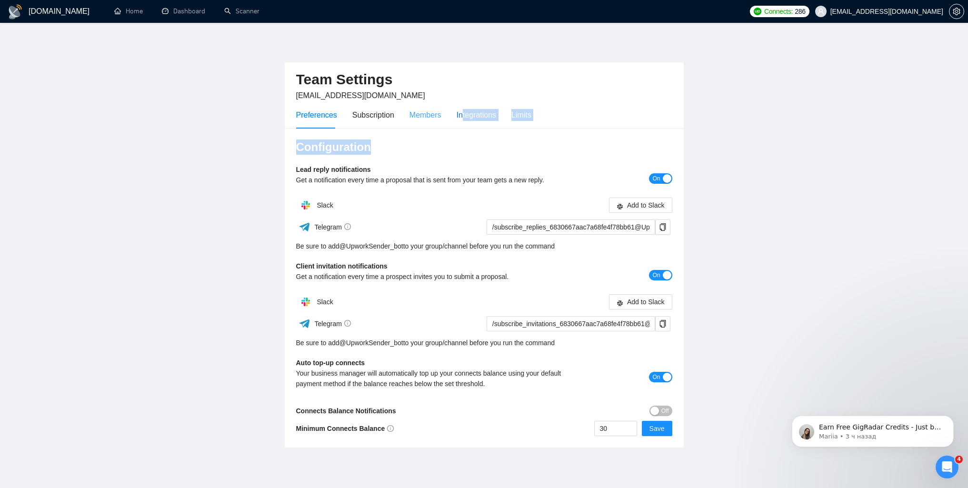
drag, startPoint x: 461, startPoint y: 116, endPoint x: 420, endPoint y: 112, distance: 41.6
click at [437, 134] on div "Team Settings [EMAIL_ADDRESS][DOMAIN_NAME] Preferences Subscription Members Int…" at bounding box center [484, 255] width 400 height 386
click at [420, 112] on div "Members" at bounding box center [426, 115] width 32 height 12
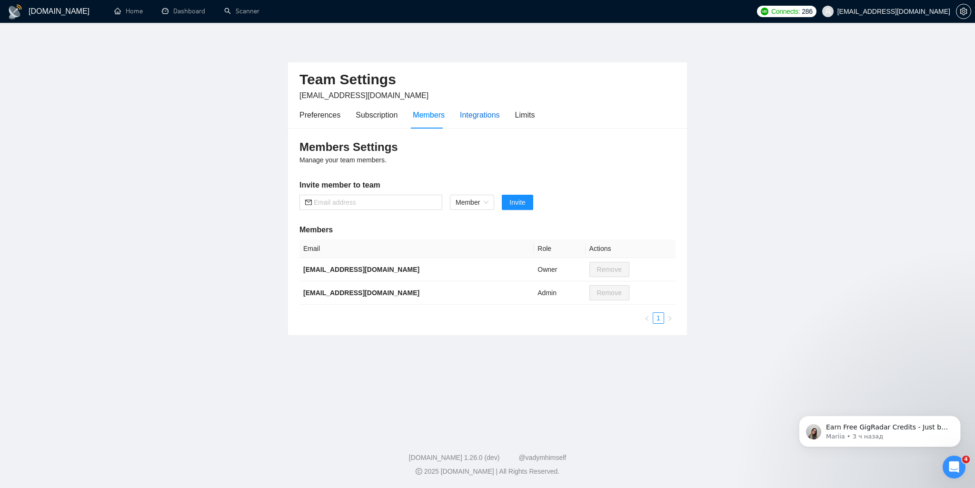
click at [482, 119] on div "Integrations" at bounding box center [480, 115] width 40 height 12
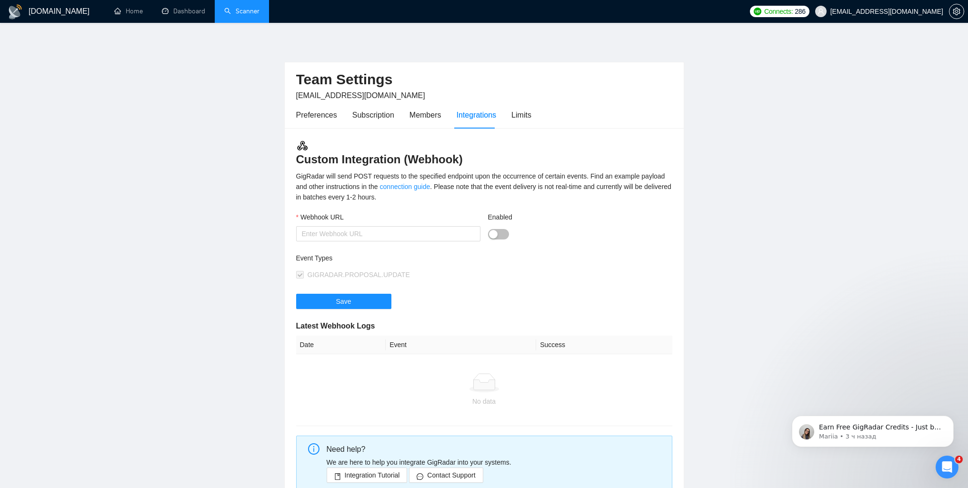
click at [240, 15] on link "Scanner" at bounding box center [241, 11] width 35 height 8
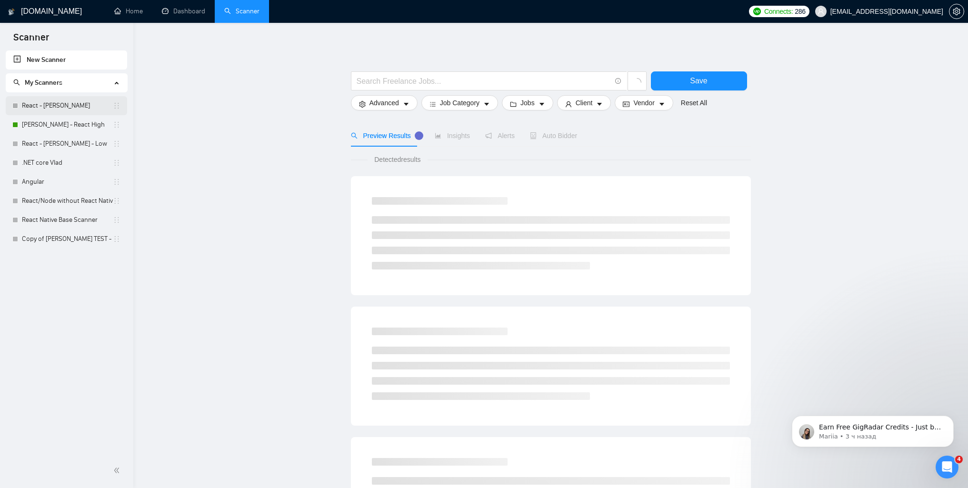
click at [29, 105] on link "React - [PERSON_NAME]" at bounding box center [67, 105] width 91 height 19
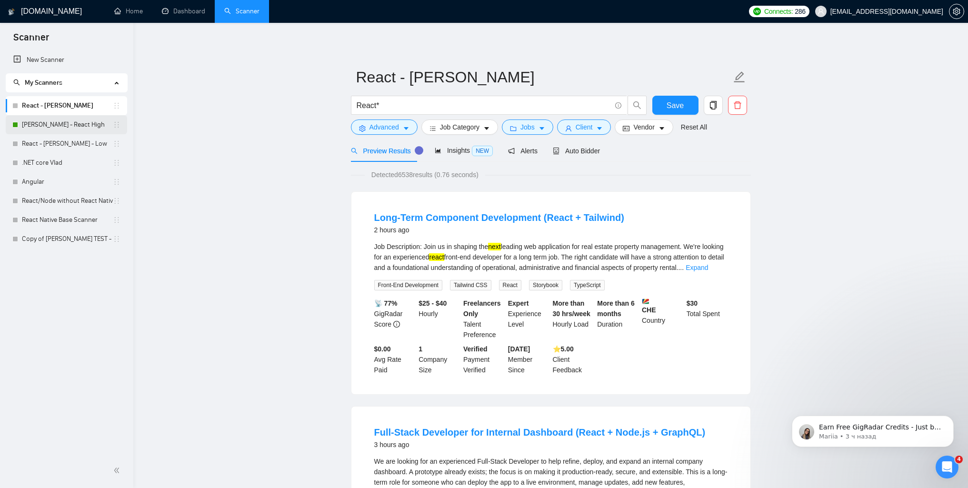
click at [38, 127] on link "[PERSON_NAME] - React High" at bounding box center [67, 124] width 91 height 19
click at [384, 131] on span "Advanced" at bounding box center [385, 127] width 30 height 10
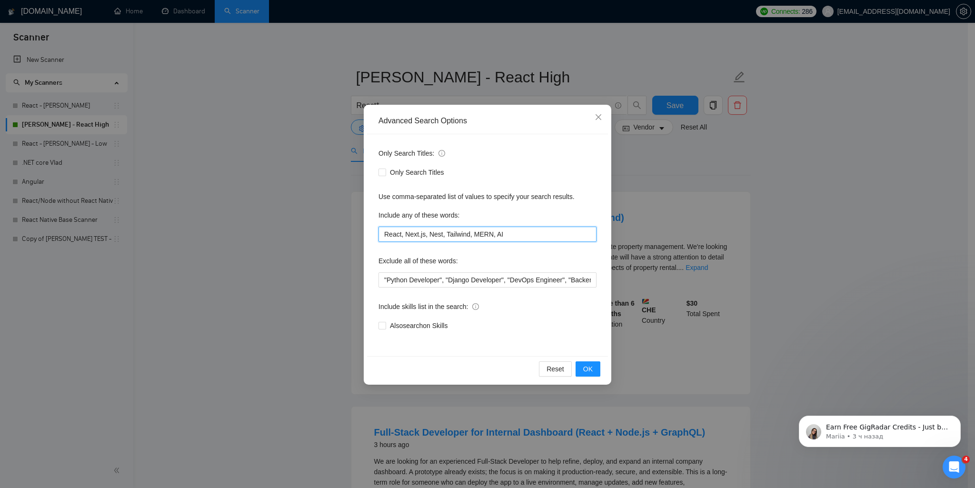
drag, startPoint x: 501, startPoint y: 238, endPoint x: 385, endPoint y: 236, distance: 116.7
click at [385, 236] on input "React, Next.js, Nest, Tailwind, MERN, AI" at bounding box center [488, 234] width 218 height 15
click at [527, 237] on input "React, Next.js, Nest, Tailwind, MERN, AI" at bounding box center [488, 234] width 218 height 15
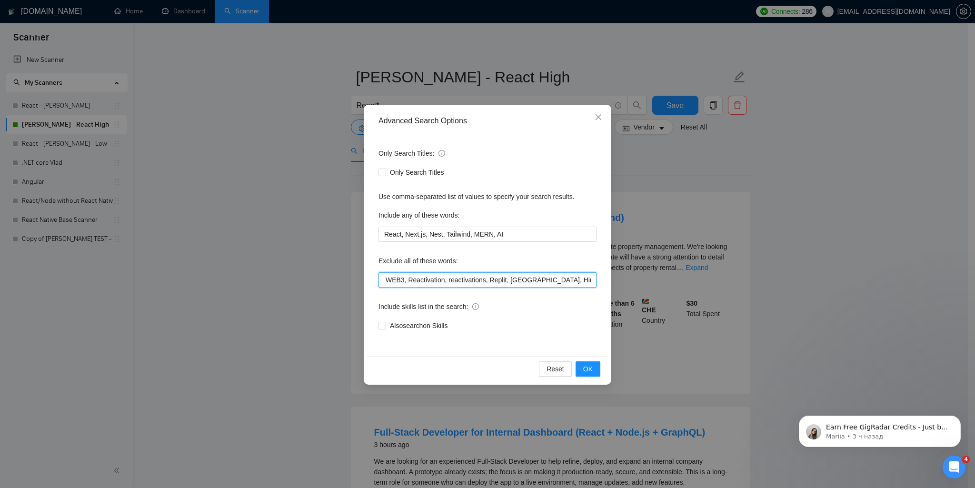
scroll to position [0, 850]
drag, startPoint x: 569, startPoint y: 282, endPoint x: 604, endPoint y: 282, distance: 35.2
click at [604, 282] on div "Only Search Titles: Only Search Titles Use comma-separated list of values to sp…" at bounding box center [487, 245] width 241 height 222
click at [533, 278] on input ""Python Developer", "Django Developer", "DevOps Engineer", "Backend Developer",…" at bounding box center [488, 279] width 218 height 15
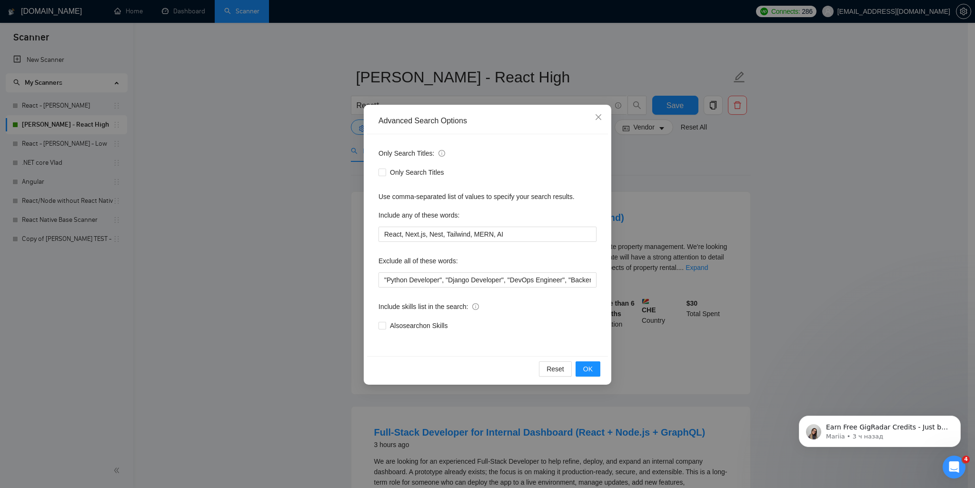
click at [531, 257] on div "Exclude all of these words:" at bounding box center [488, 262] width 218 height 19
click at [755, 337] on div "Advanced Search Options Only Search Titles: Only Search Titles Use comma-separa…" at bounding box center [487, 244] width 975 height 488
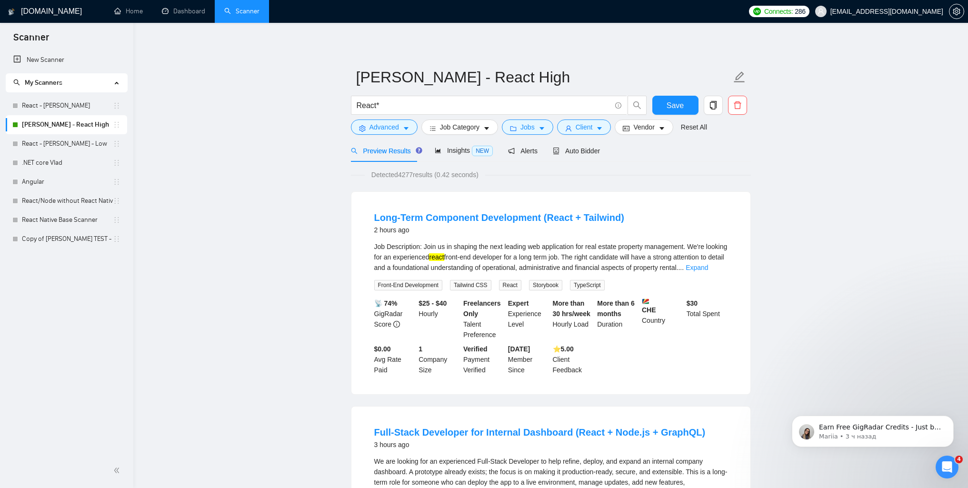
click at [243, 14] on link "Scanner" at bounding box center [241, 11] width 35 height 8
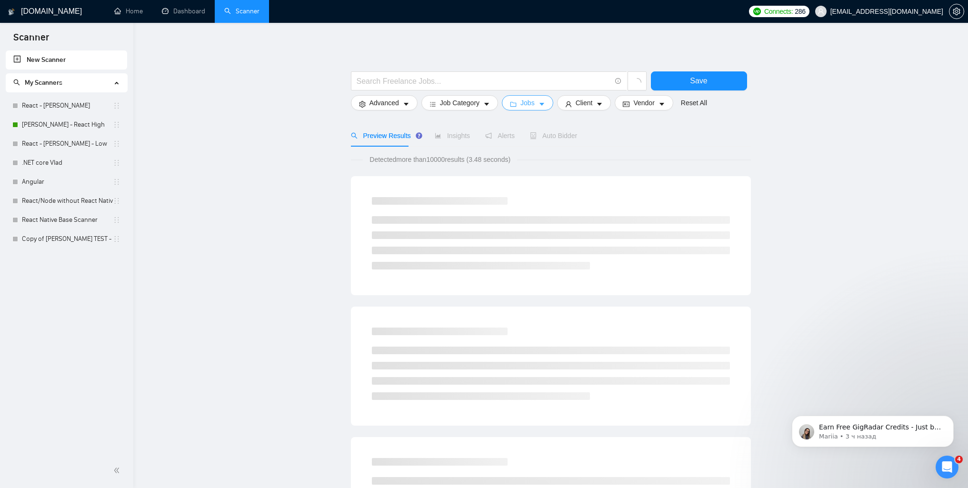
click at [545, 104] on button "Jobs" at bounding box center [527, 102] width 51 height 15
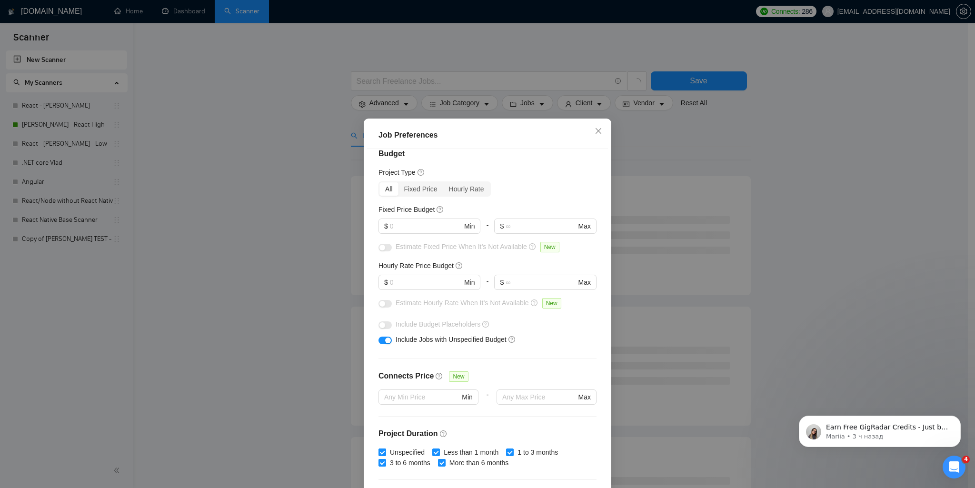
scroll to position [48, 0]
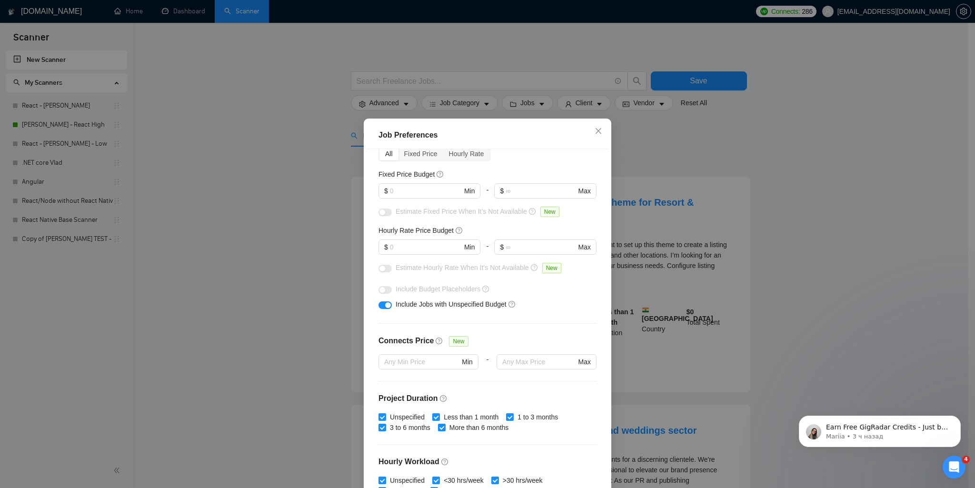
click at [816, 198] on div "Job Preferences Budget Project Type All Fixed Price Hourly Rate Fixed Price Bud…" at bounding box center [487, 244] width 975 height 488
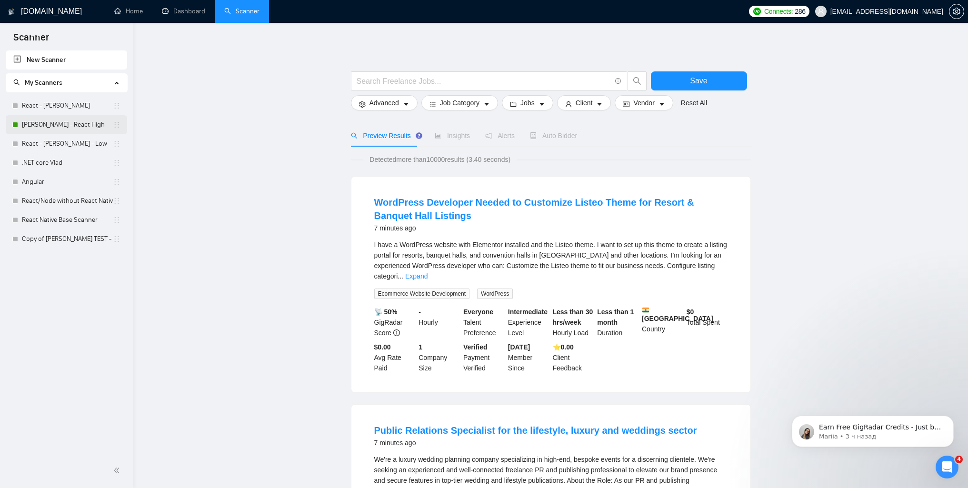
click at [42, 123] on link "[PERSON_NAME] - React High" at bounding box center [67, 124] width 91 height 19
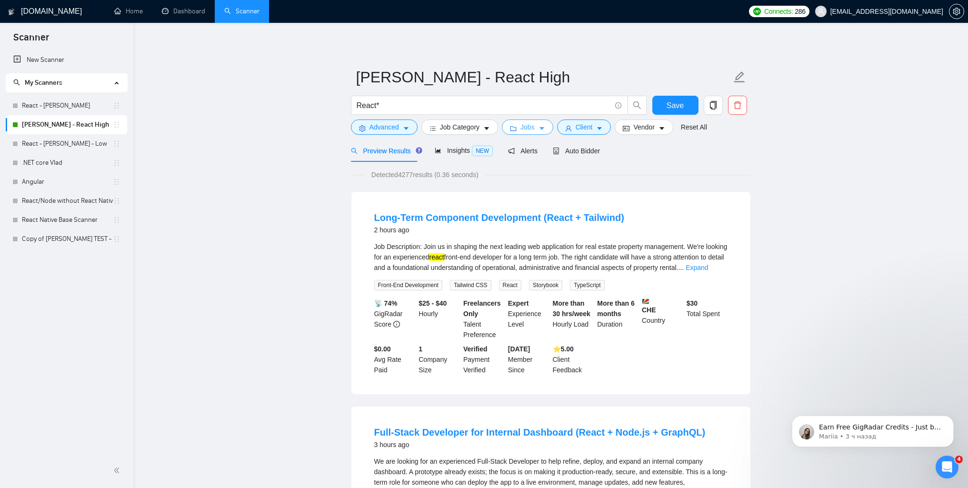
click at [540, 128] on icon "caret-down" at bounding box center [542, 129] width 5 height 3
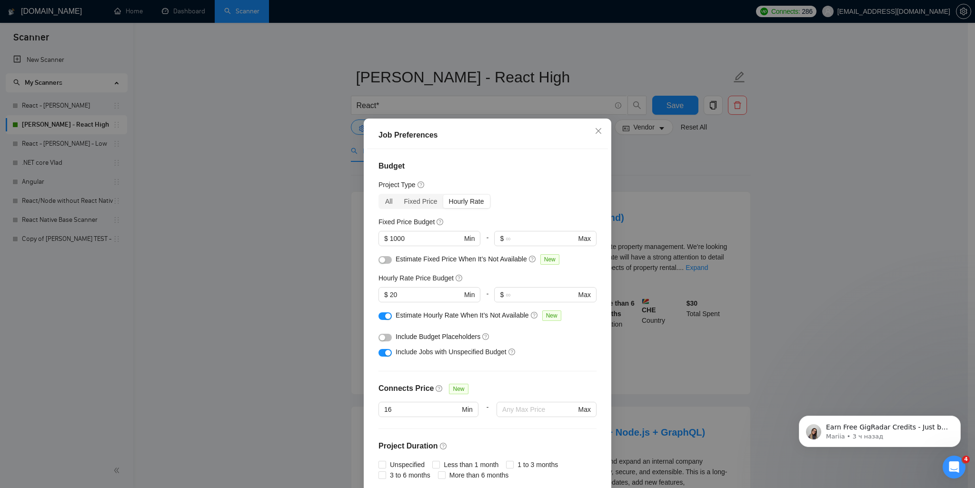
click at [784, 279] on div "Job Preferences Budget Project Type All Fixed Price Hourly Rate Fixed Price Bud…" at bounding box center [487, 244] width 975 height 488
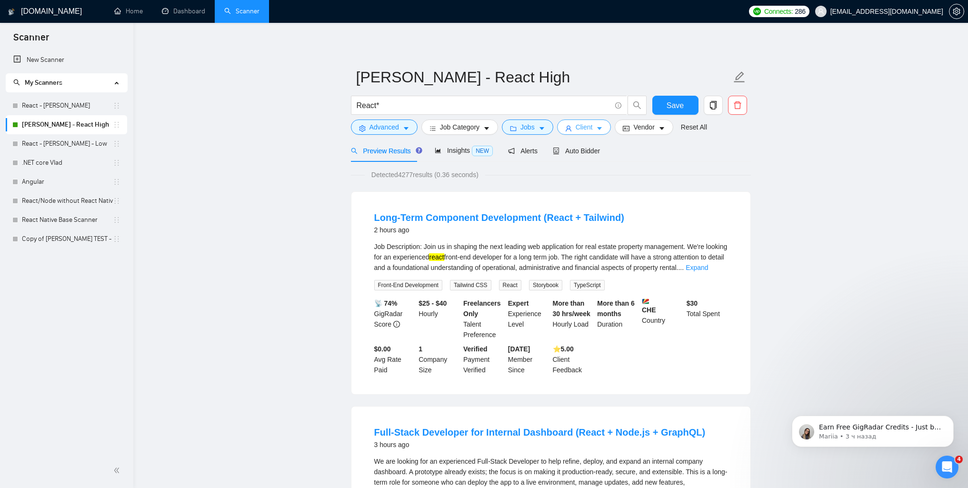
click at [593, 127] on button "Client" at bounding box center [584, 127] width 54 height 15
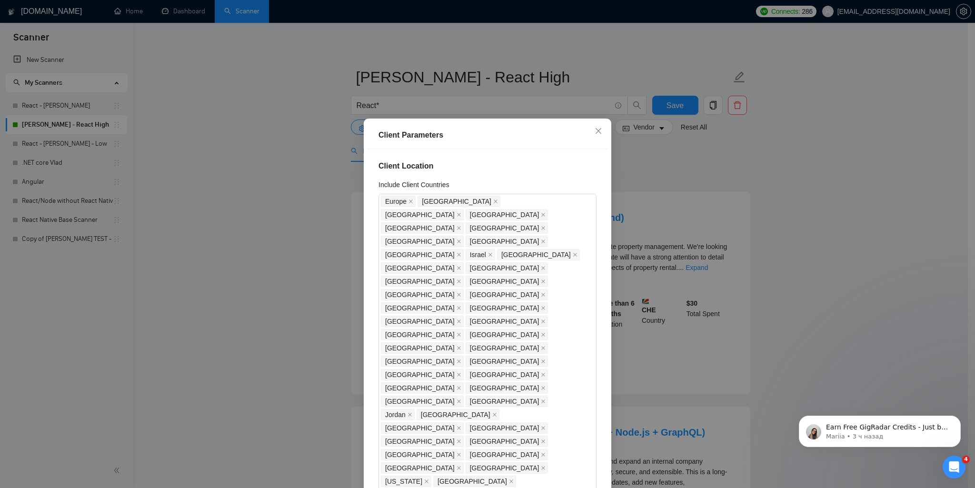
click at [867, 297] on div "Client Parameters Client Location Include Client Countries Europe United States…" at bounding box center [487, 244] width 975 height 488
